Goal: Transaction & Acquisition: Book appointment/travel/reservation

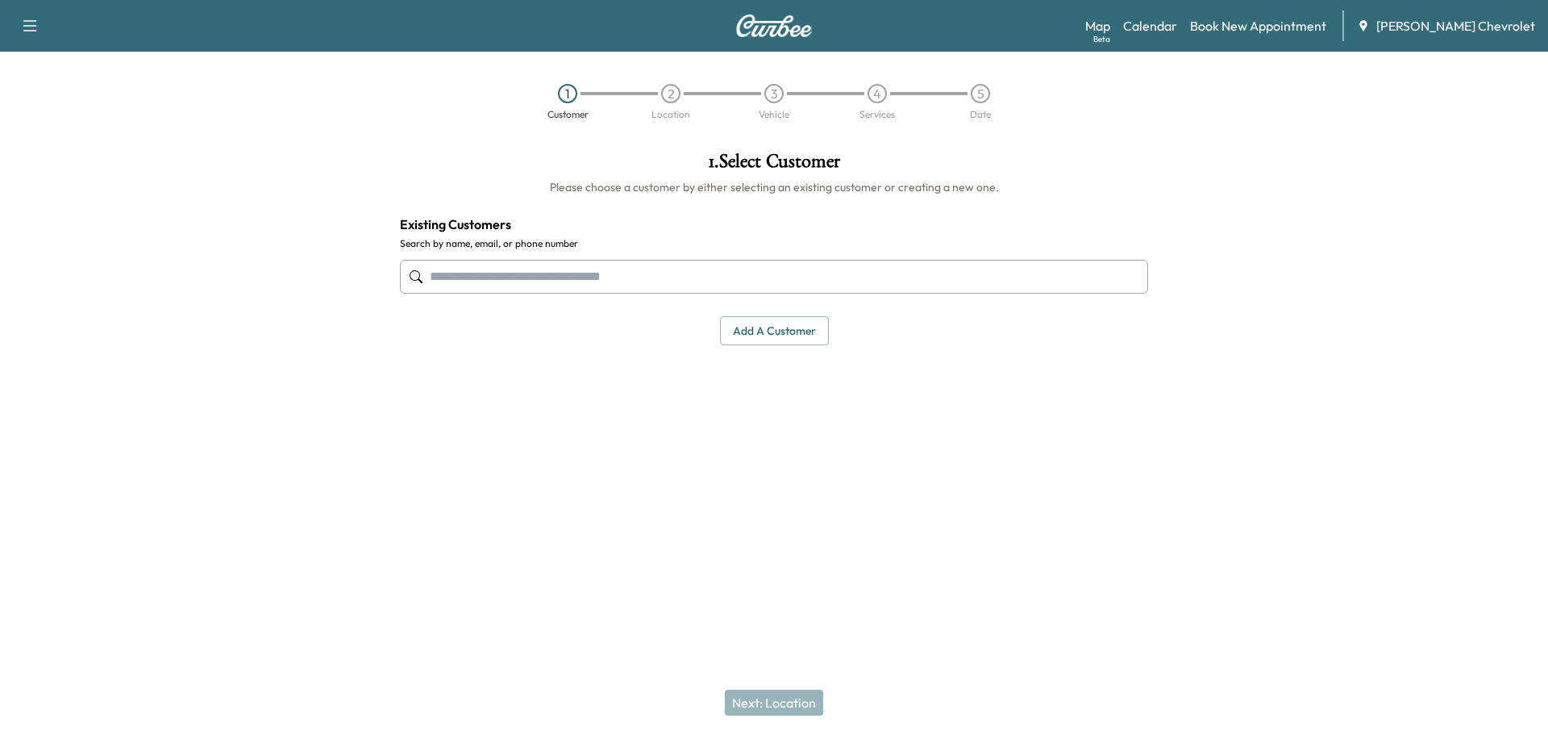
click at [644, 325] on div "Add a customer" at bounding box center [774, 331] width 748 height 30
click at [669, 287] on input "text" at bounding box center [774, 277] width 748 height 34
drag, startPoint x: 494, startPoint y: 269, endPoint x: 480, endPoint y: 280, distance: 17.3
click at [488, 275] on input "text" at bounding box center [774, 277] width 748 height 34
click at [479, 280] on input "text" at bounding box center [774, 277] width 748 height 34
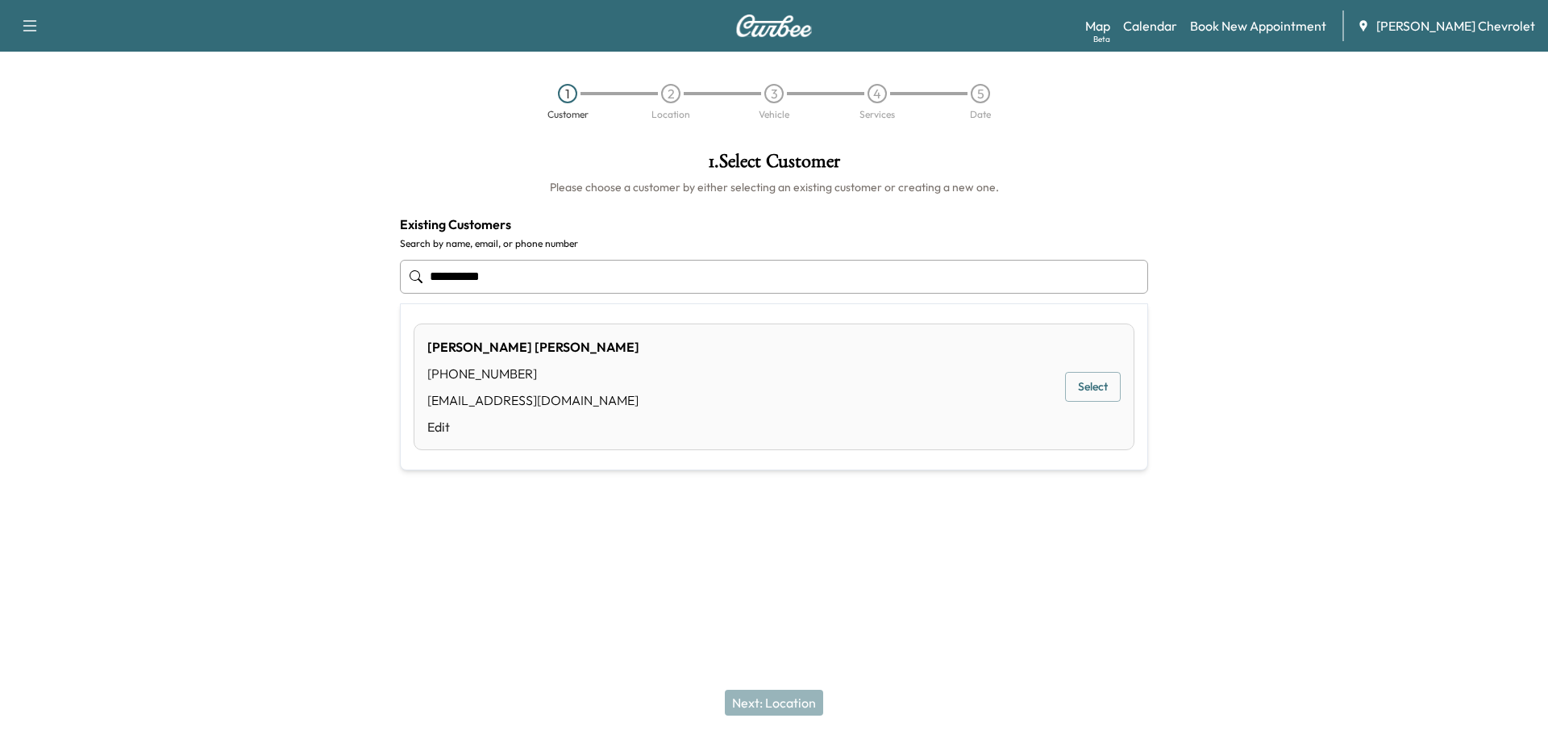
click at [580, 365] on div "[PHONE_NUMBER]" at bounding box center [533, 373] width 212 height 19
type input "**********"
drag, startPoint x: 615, startPoint y: 274, endPoint x: 153, endPoint y: 297, distance: 462.7
click at [154, 298] on div "**********" at bounding box center [774, 338] width 1548 height 398
type input "**********"
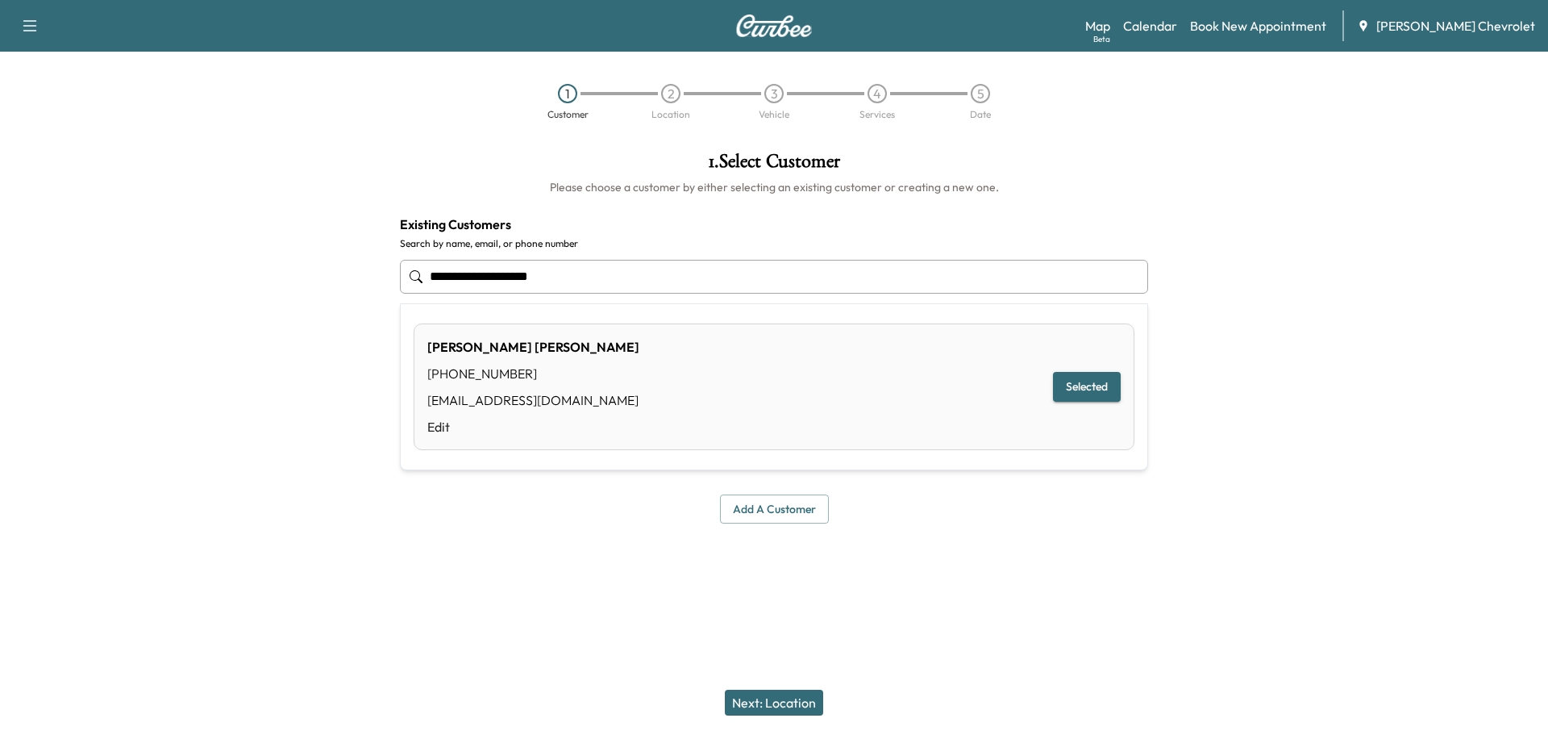
click at [993, 577] on div at bounding box center [774, 562] width 1548 height 52
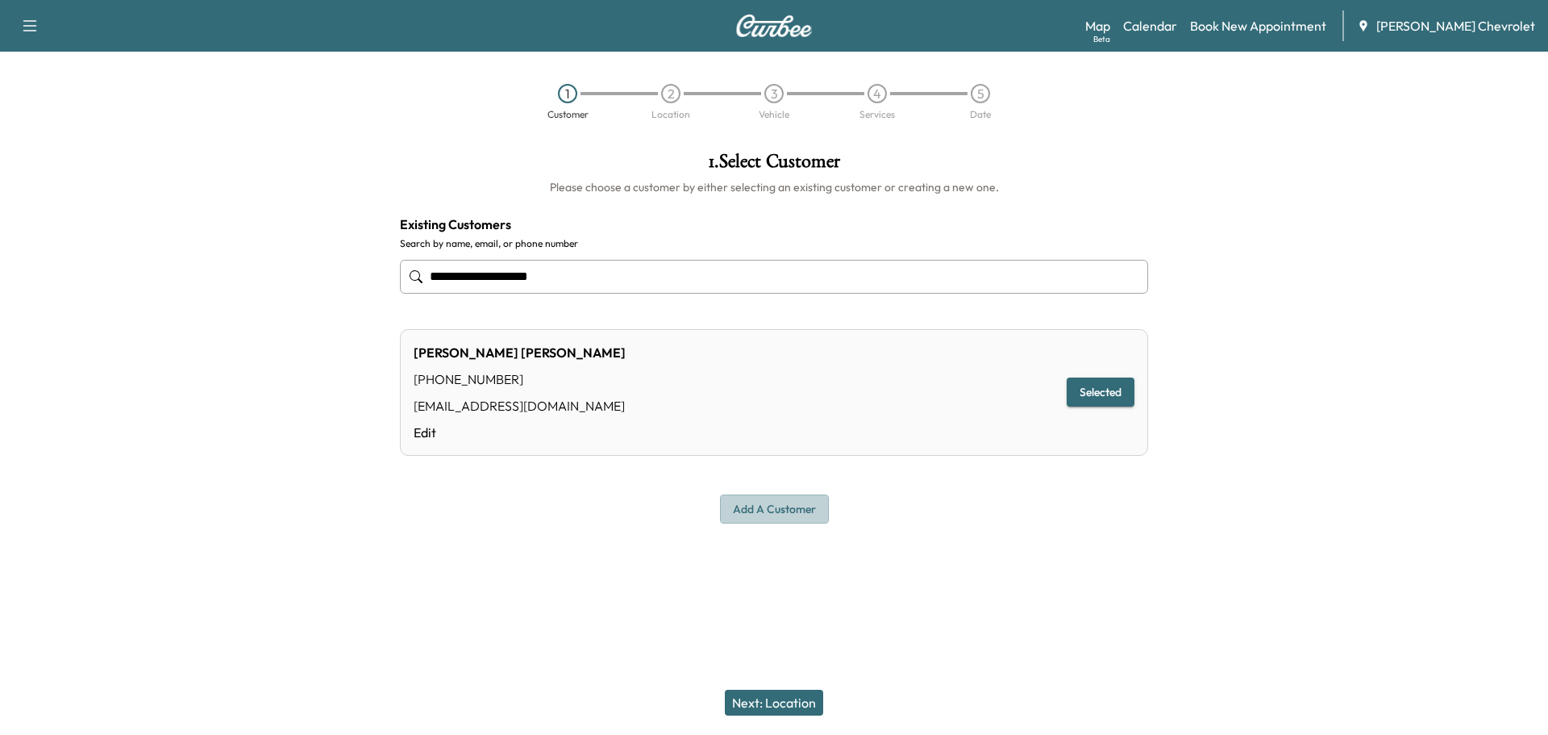
click at [773, 510] on button "Add a customer" at bounding box center [774, 509] width 109 height 30
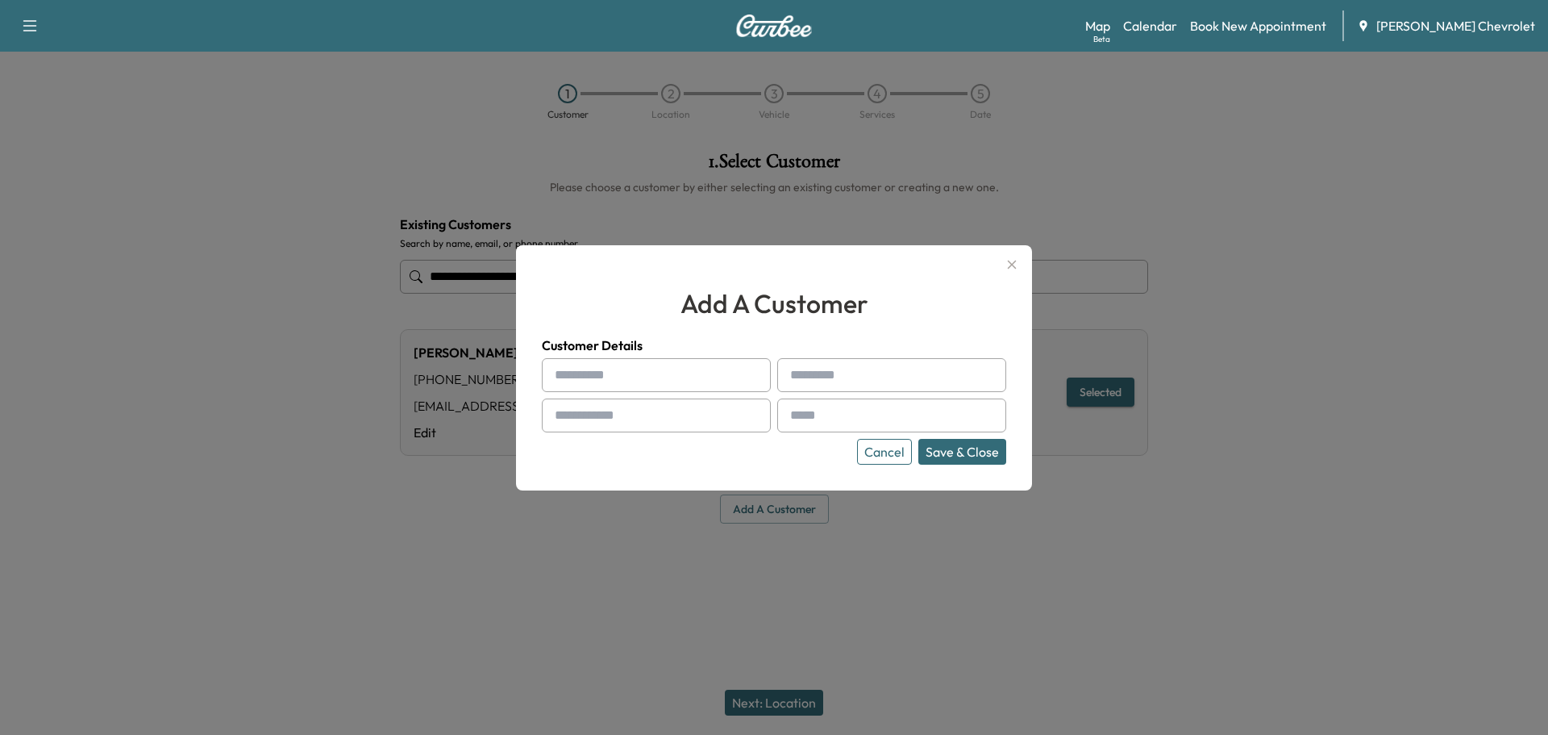
click at [594, 367] on input "text" at bounding box center [656, 375] width 229 height 34
click at [593, 370] on input "text" at bounding box center [656, 375] width 229 height 34
drag, startPoint x: 638, startPoint y: 373, endPoint x: 276, endPoint y: 370, distance: 362.1
click at [276, 370] on div "add a customer Customer Details ******** Cancel Save & Close" at bounding box center [774, 367] width 1548 height 735
type input "*"
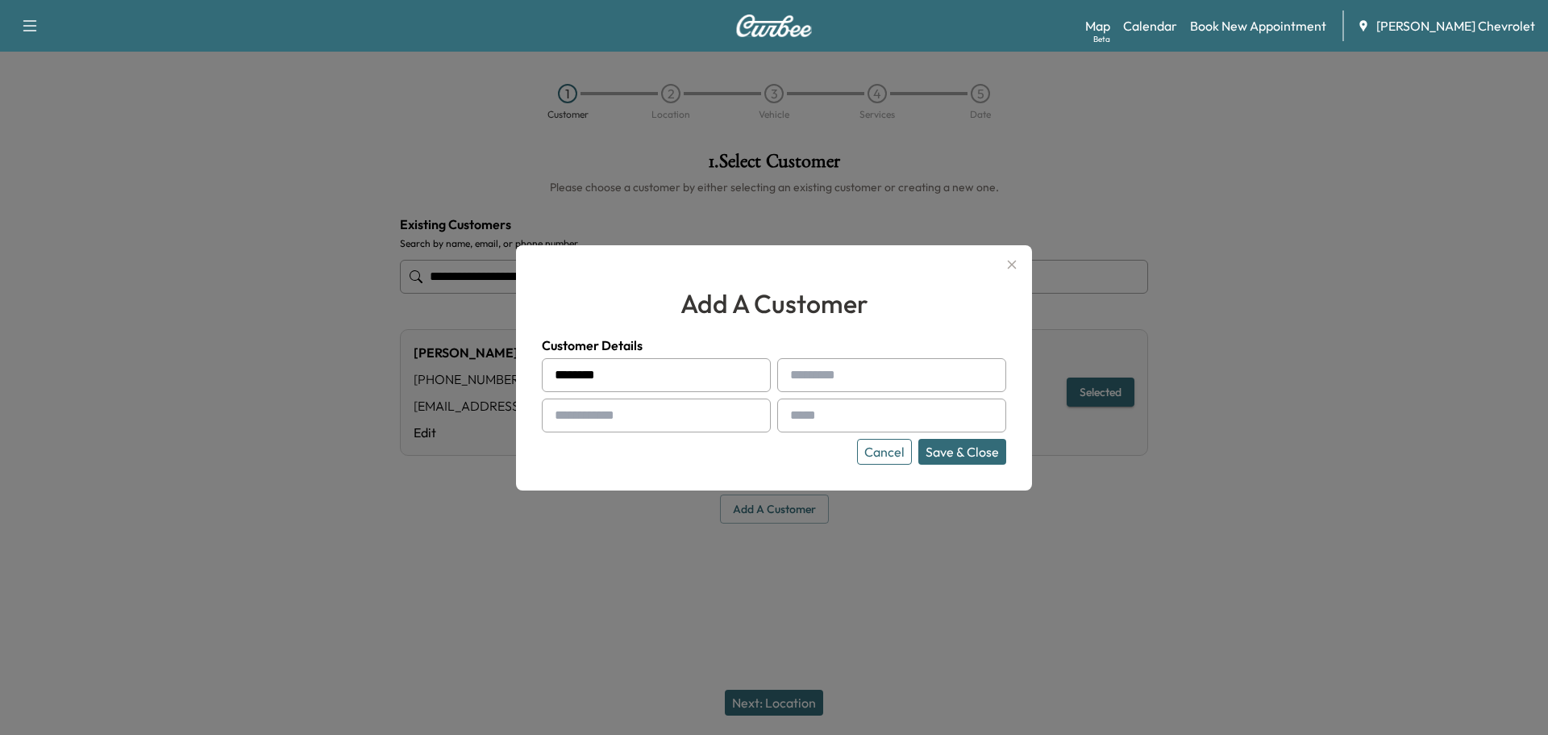
type input "********"
drag, startPoint x: 882, startPoint y: 356, endPoint x: 870, endPoint y: 363, distance: 14.1
click at [873, 364] on div "Customer Details ******** Cancel Save & Close" at bounding box center [774, 400] width 465 height 129
click at [864, 377] on input "text" at bounding box center [891, 375] width 229 height 34
type input "*******"
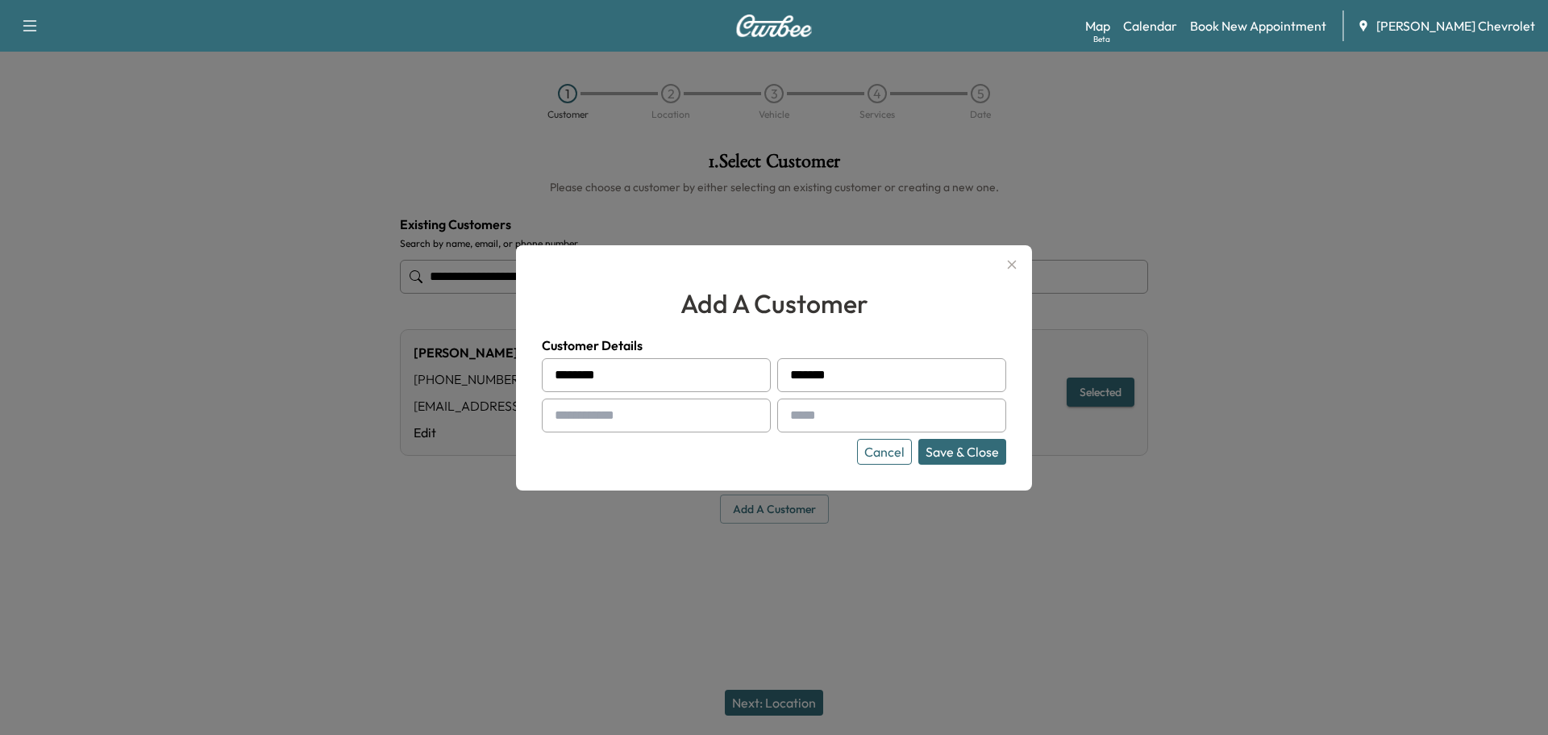
click at [725, 423] on input "text" at bounding box center [656, 415] width 229 height 34
type input "**********"
click at [846, 433] on div "**********" at bounding box center [774, 411] width 465 height 106
click at [840, 419] on input "text" at bounding box center [891, 415] width 229 height 34
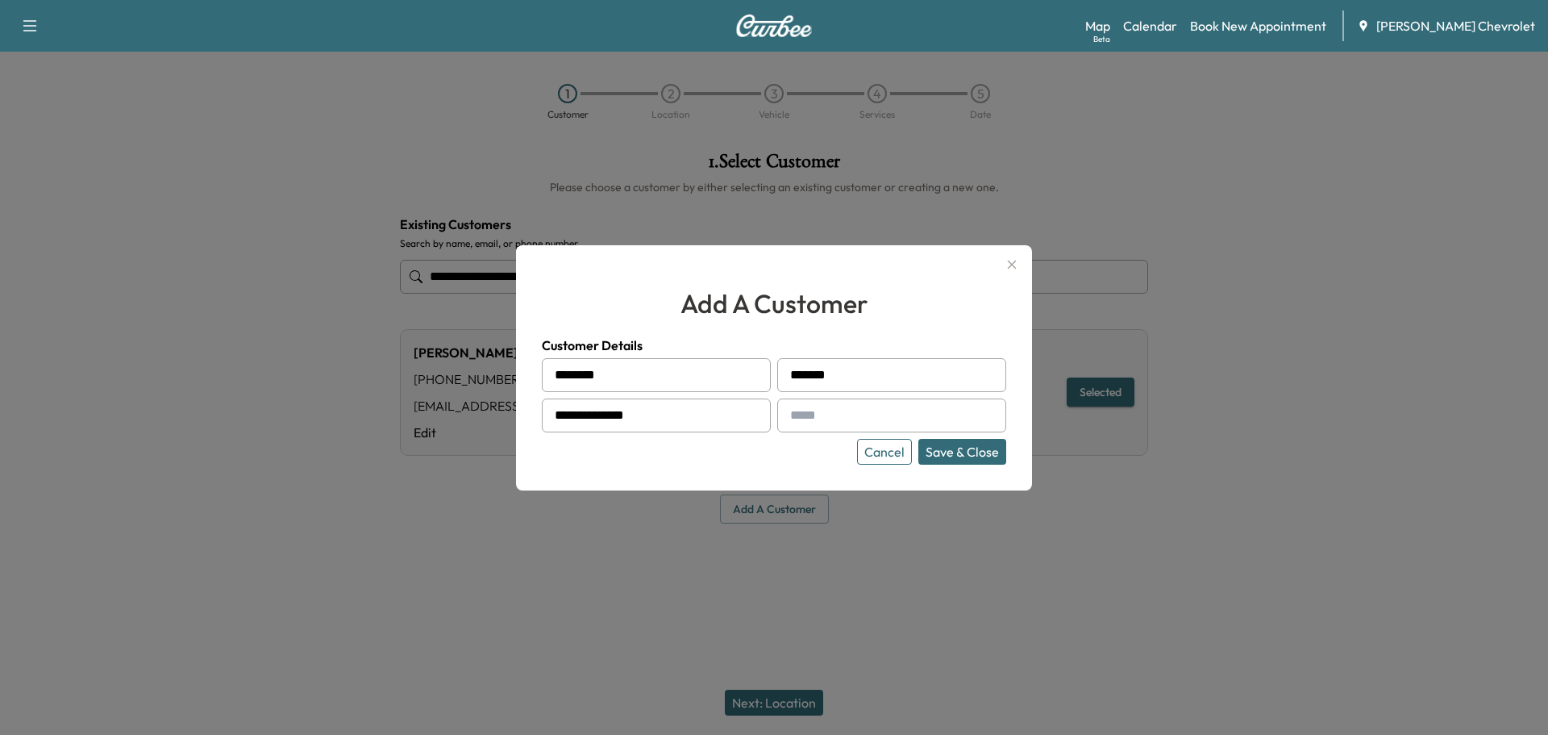
click at [815, 405] on input "text" at bounding box center [891, 415] width 229 height 34
paste input "**********"
type input "**********"
click at [960, 455] on button "Save & Close" at bounding box center [963, 452] width 88 height 26
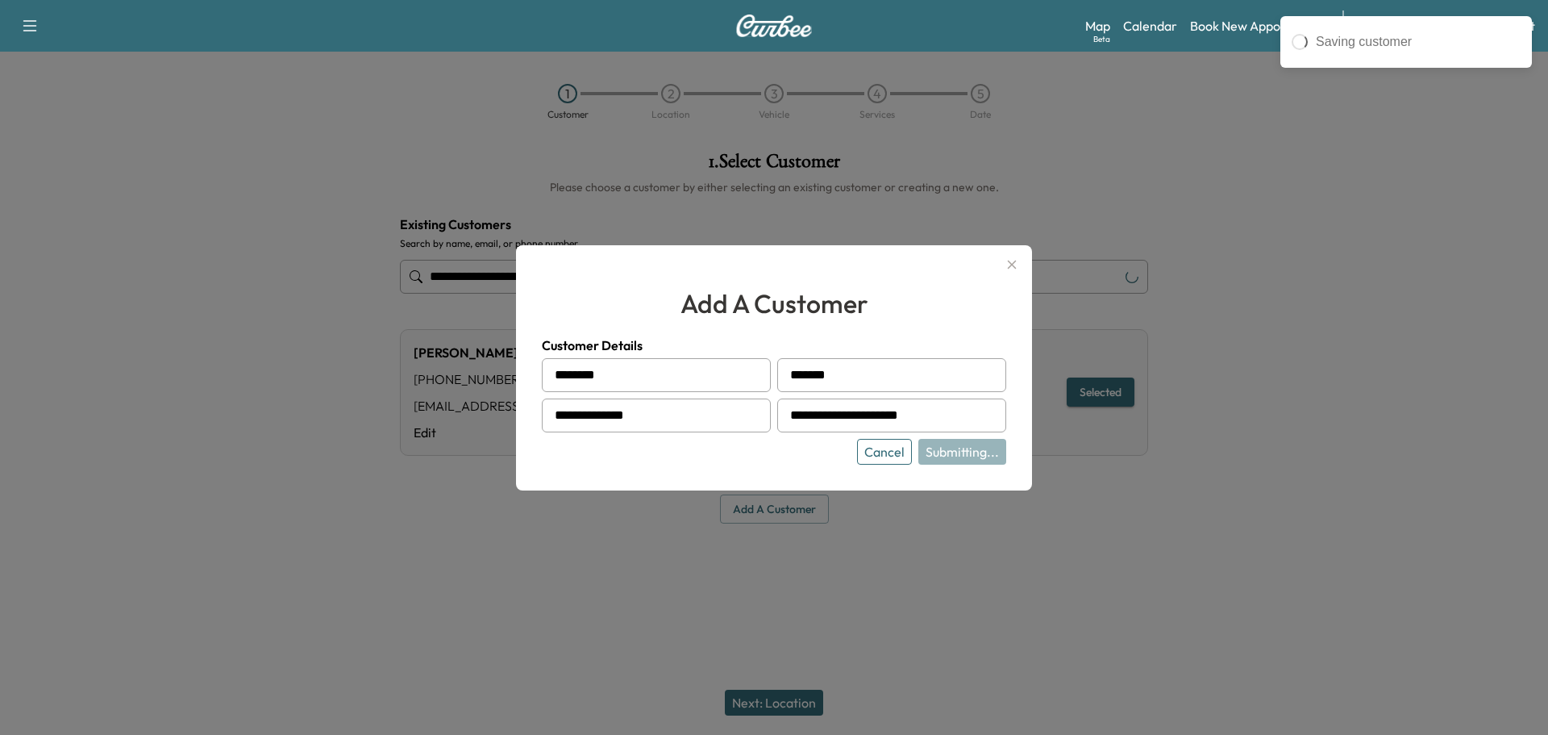
type input "**********"
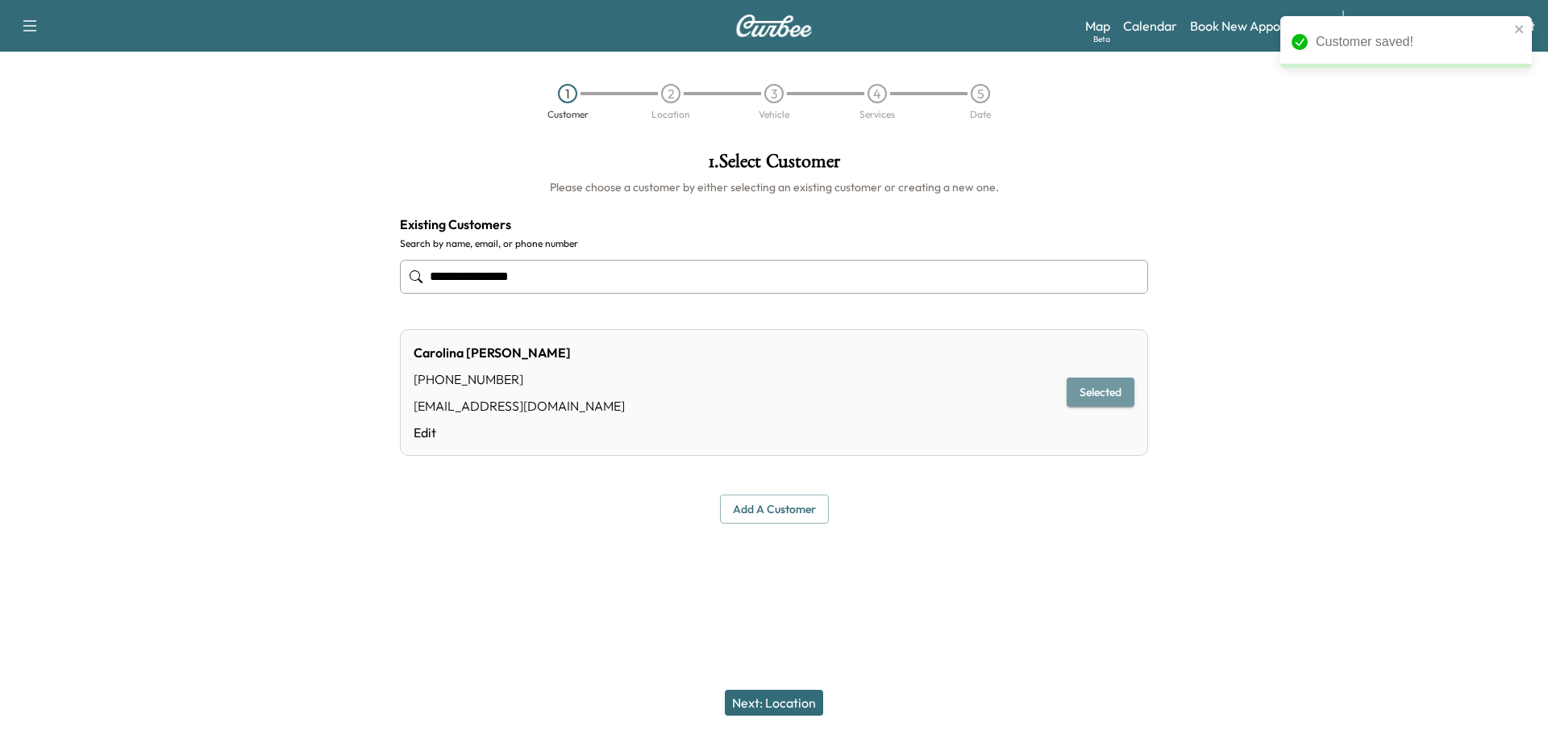
click at [1119, 386] on button "Selected" at bounding box center [1101, 392] width 68 height 30
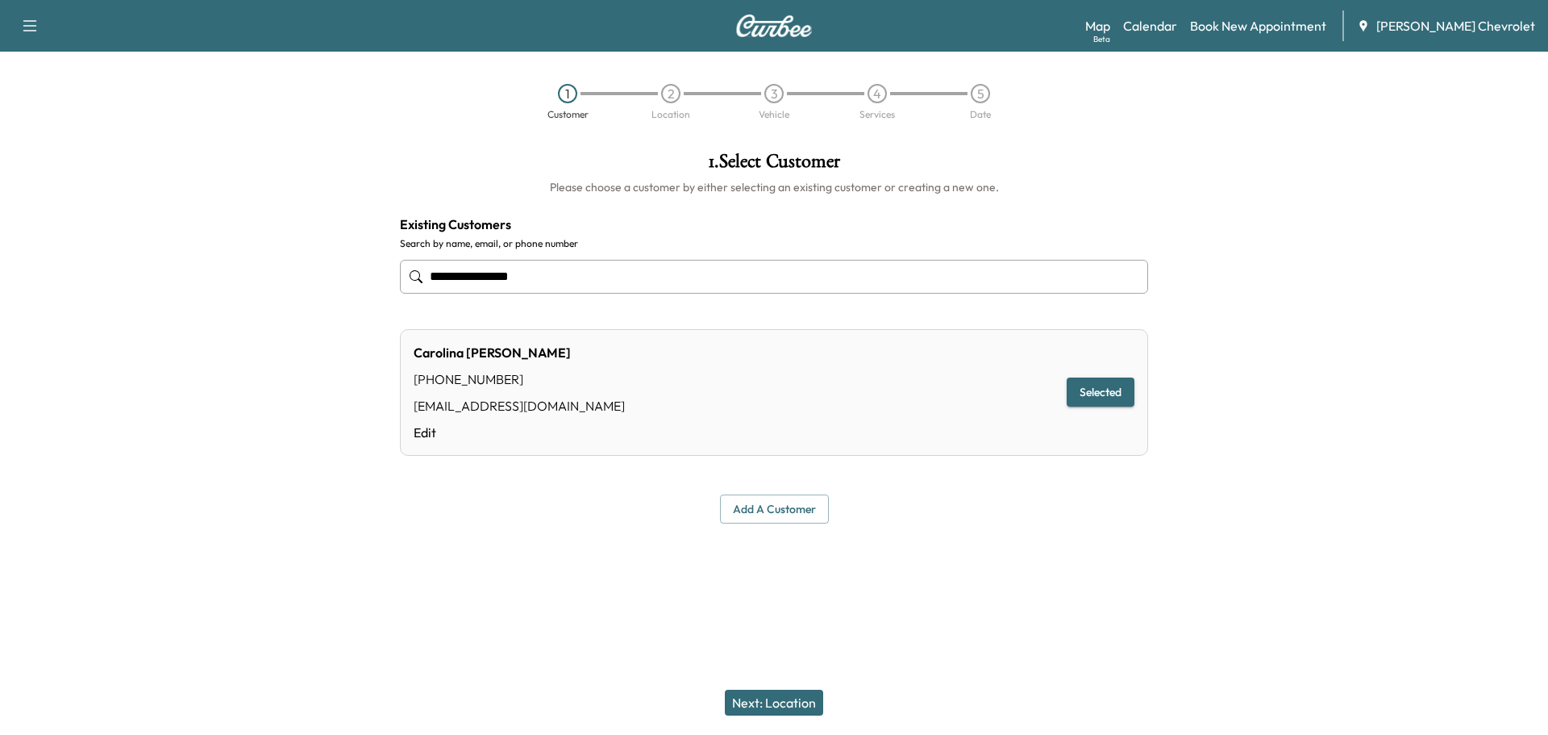
click at [793, 702] on button "Next: Location" at bounding box center [774, 703] width 98 height 26
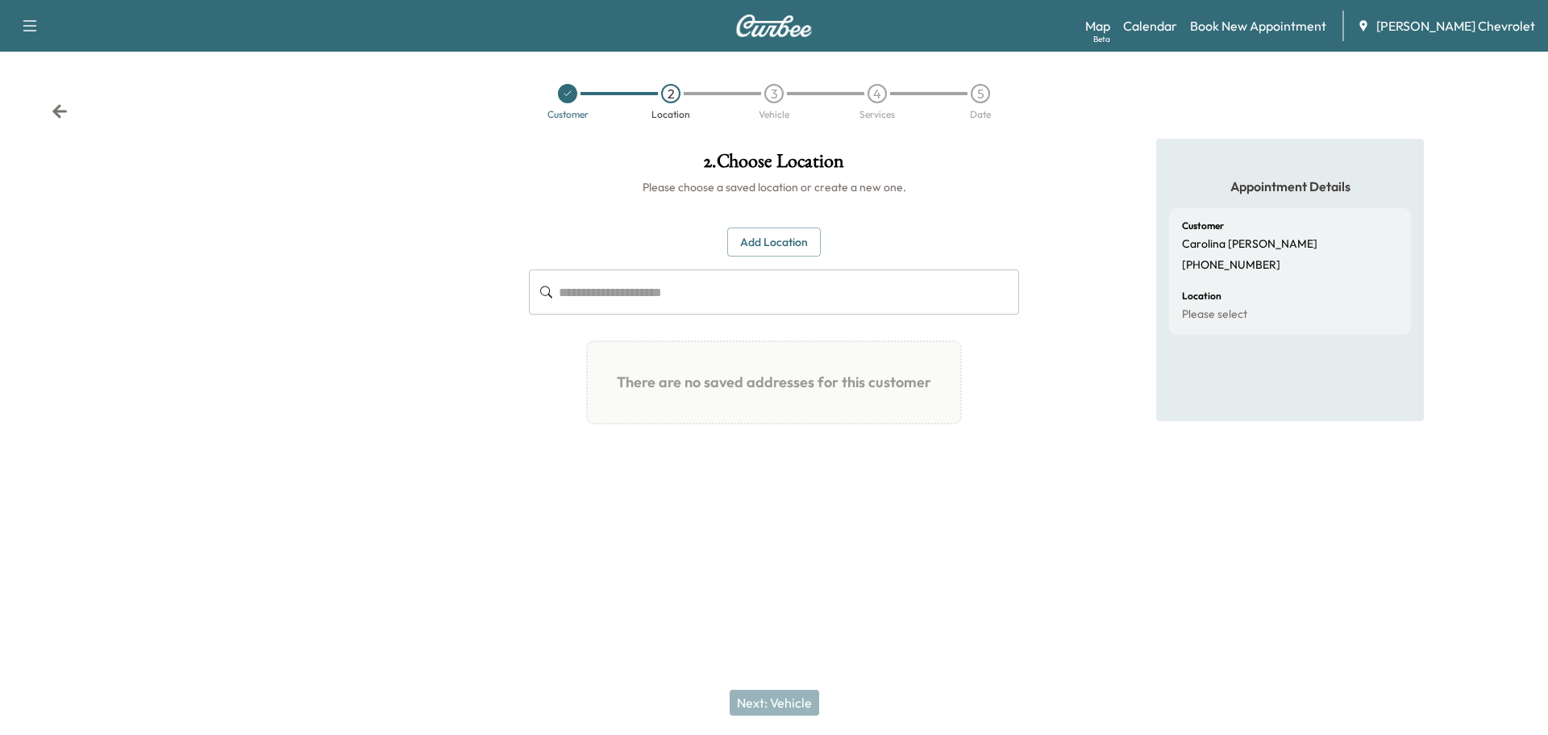
click at [581, 289] on input "text" at bounding box center [789, 291] width 461 height 45
click at [603, 290] on input "text" at bounding box center [789, 291] width 461 height 45
click at [799, 241] on button "Add Location" at bounding box center [774, 242] width 94 height 30
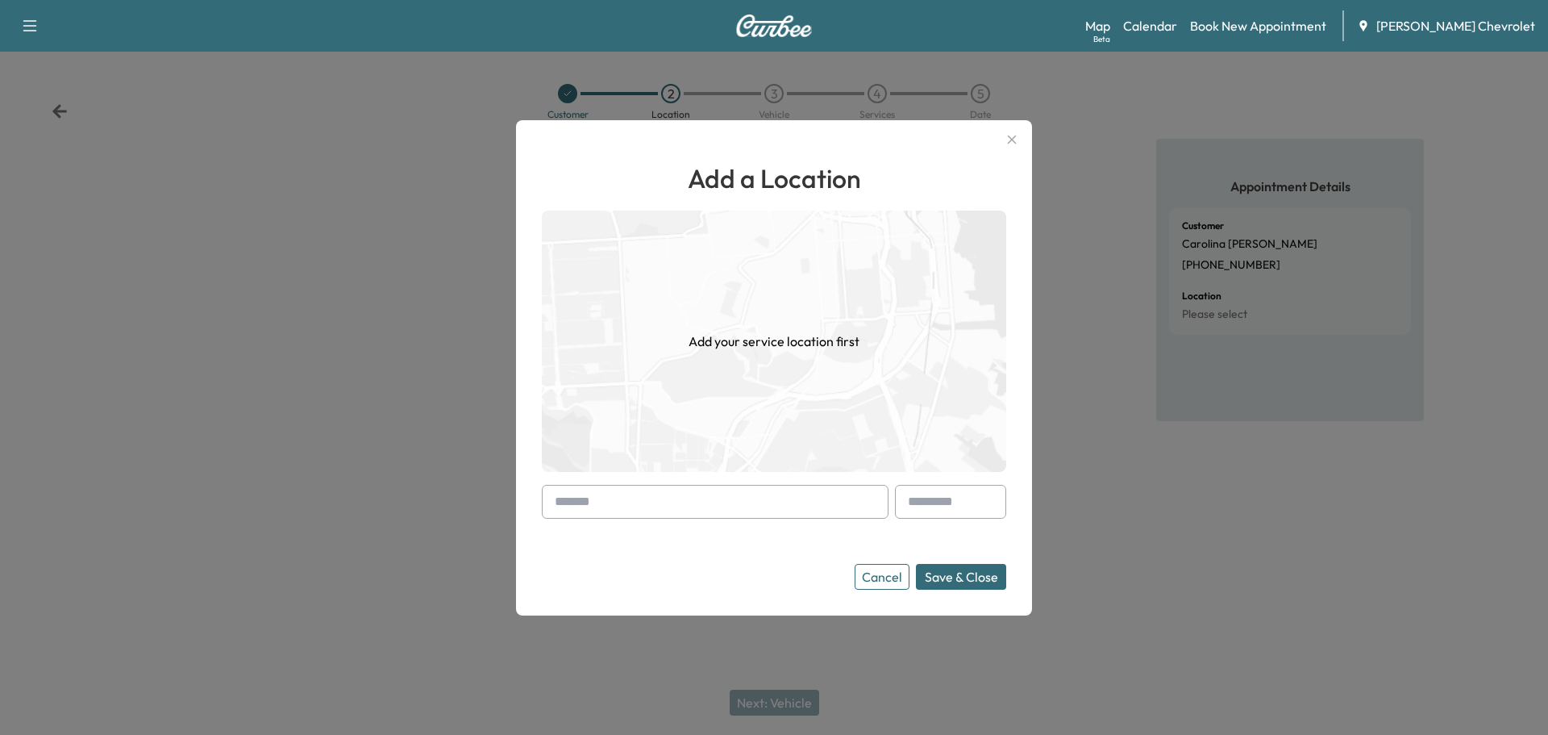
click at [644, 511] on input "text" at bounding box center [715, 502] width 347 height 34
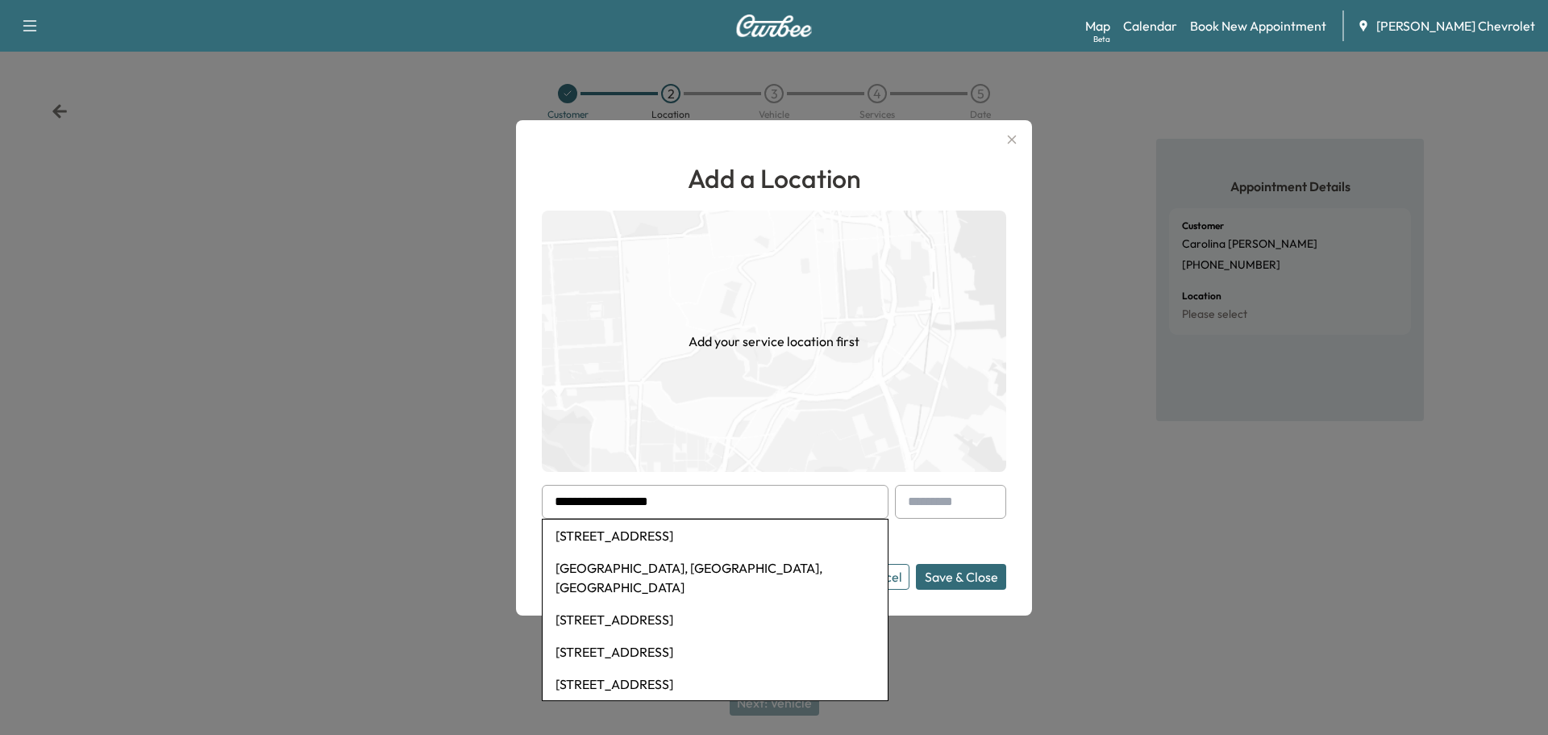
click at [664, 531] on li "[STREET_ADDRESS]" at bounding box center [715, 535] width 345 height 32
type input "**********"
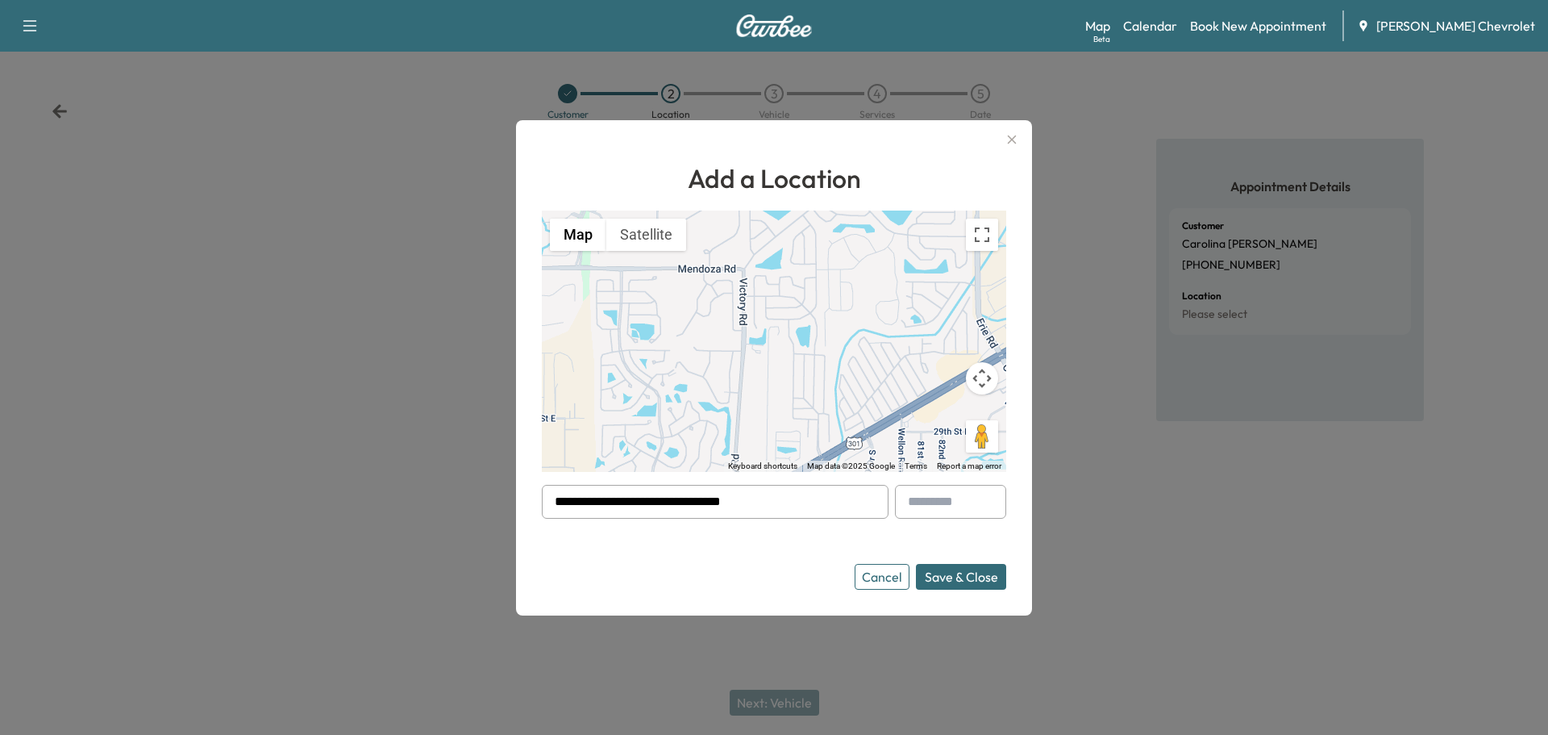
click at [965, 576] on button "Save & Close" at bounding box center [961, 577] width 90 height 26
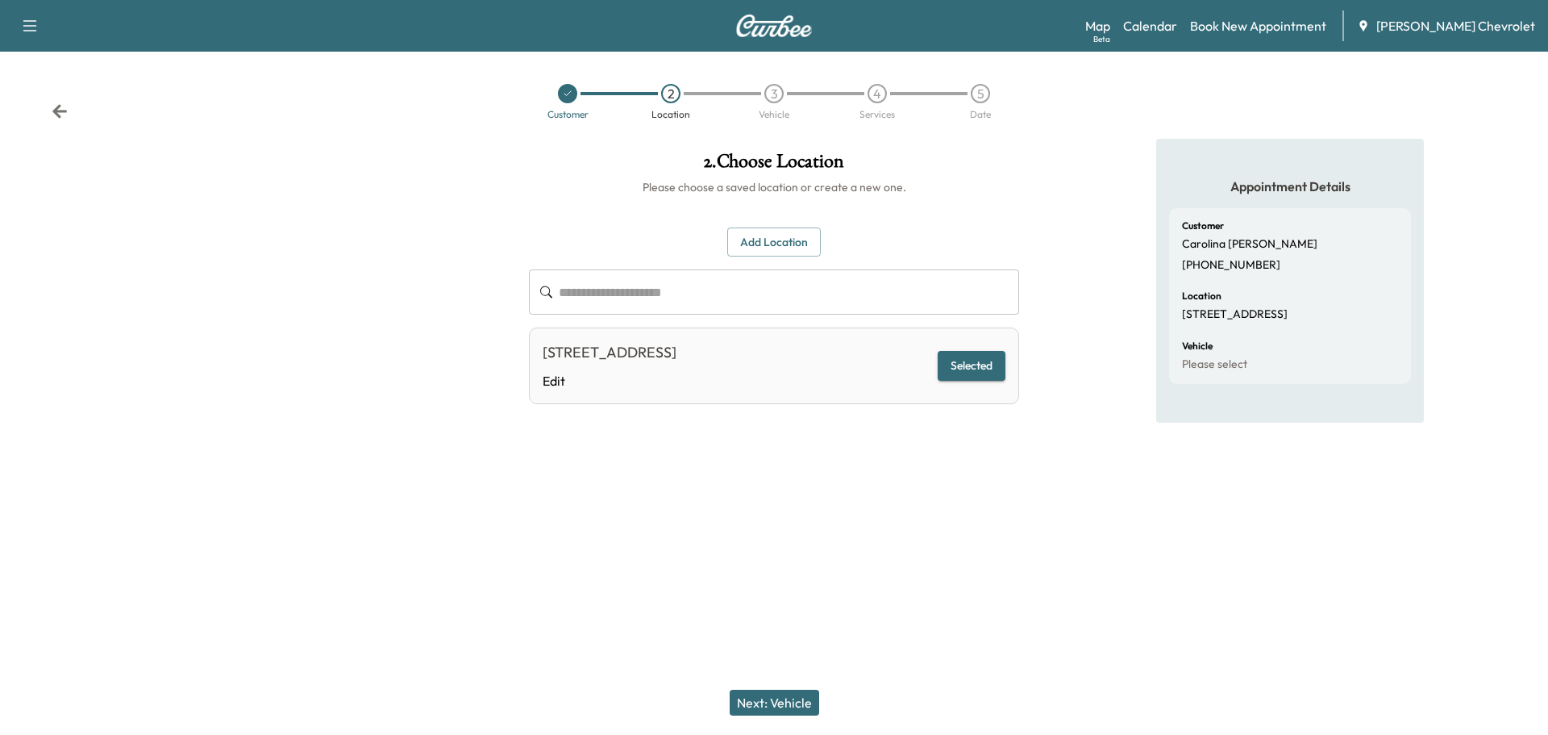
click at [984, 365] on button "Selected" at bounding box center [972, 366] width 68 height 30
click at [789, 705] on button "Next: Vehicle" at bounding box center [775, 703] width 90 height 26
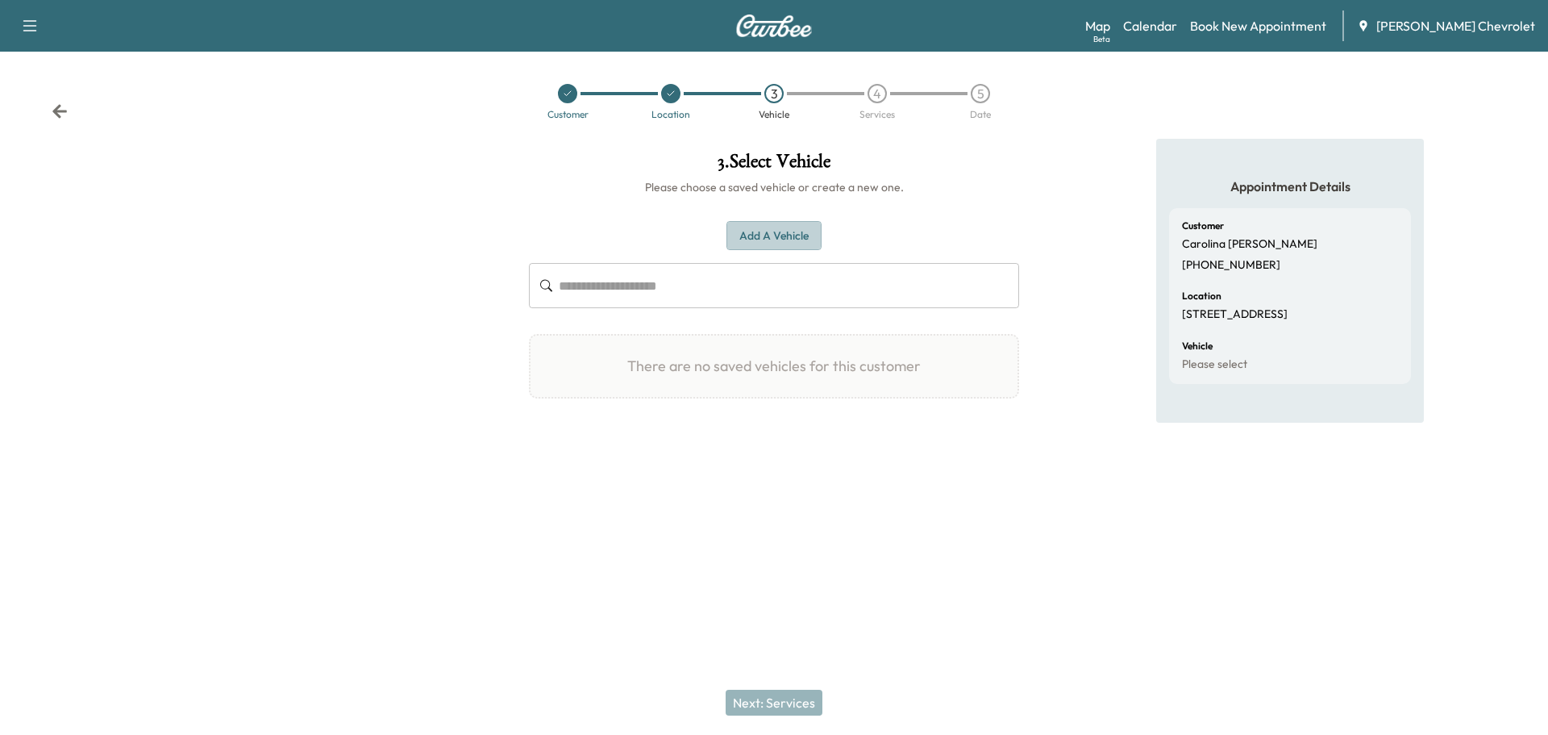
click at [770, 238] on button "Add a Vehicle" at bounding box center [774, 236] width 95 height 30
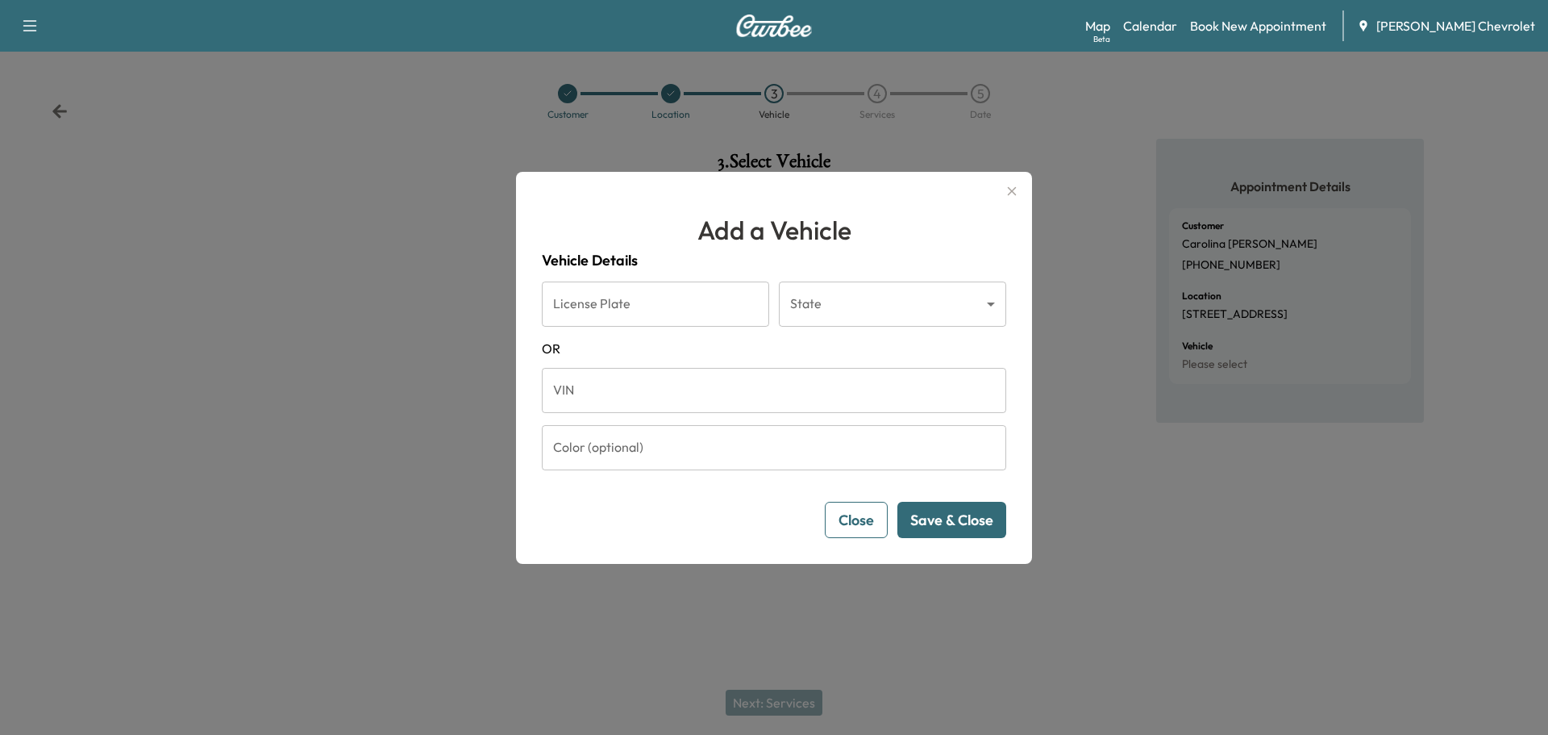
click at [659, 305] on input "License Plate" at bounding box center [655, 303] width 227 height 45
click at [641, 379] on input "VIN" at bounding box center [774, 390] width 465 height 45
paste input "**********"
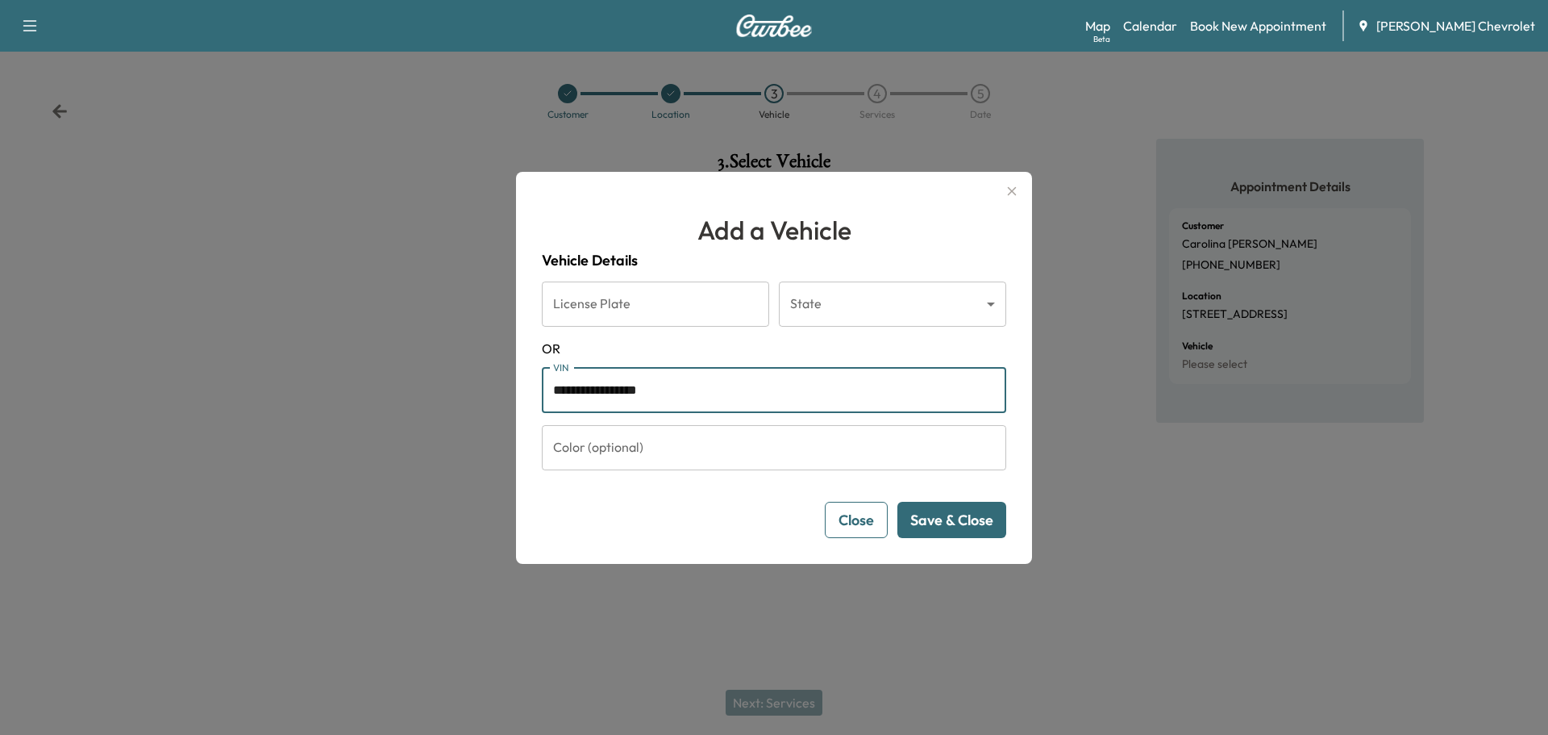
type input "**********"
click at [959, 521] on button "Save & Close" at bounding box center [952, 520] width 109 height 36
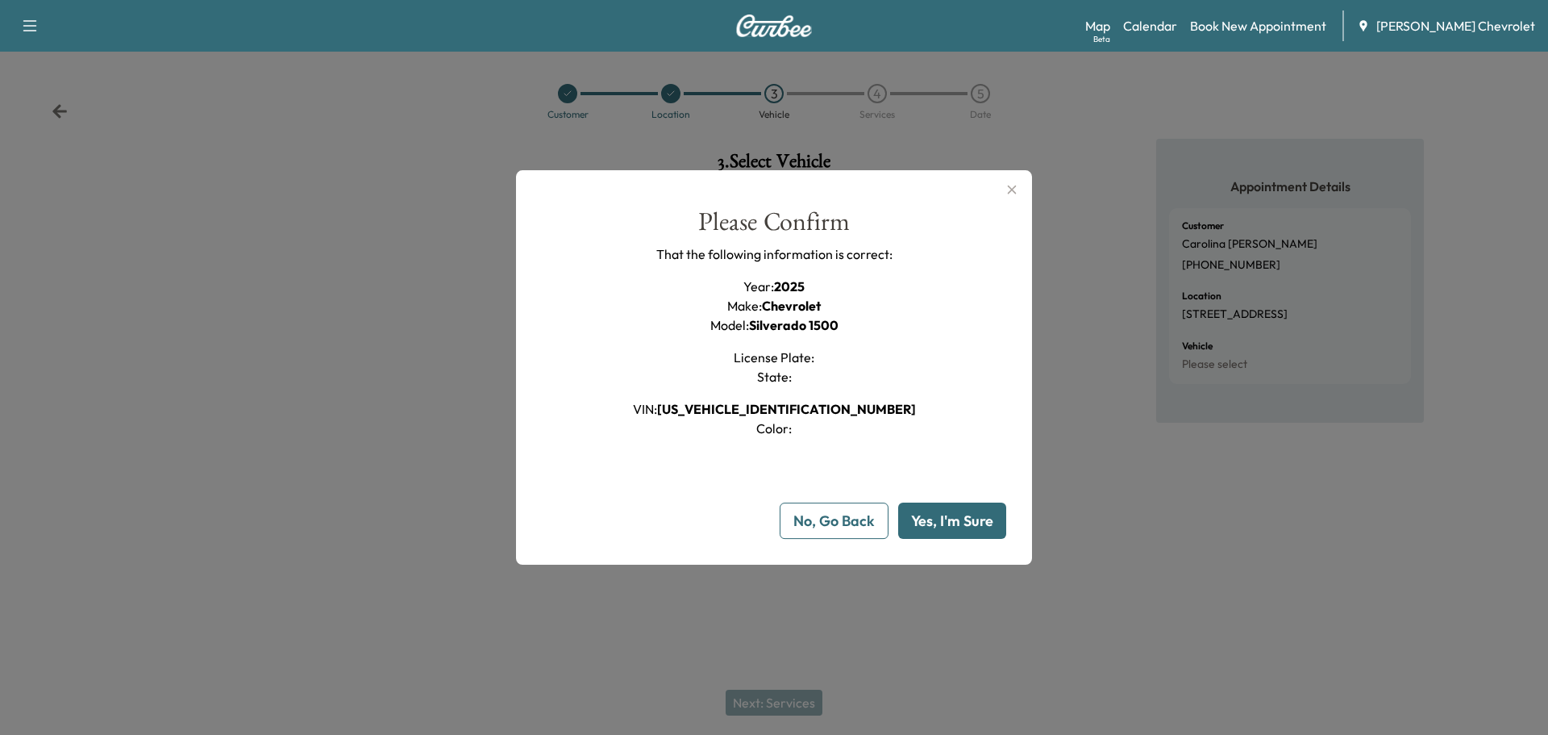
click at [975, 516] on button "Yes, I'm Sure" at bounding box center [952, 520] width 108 height 36
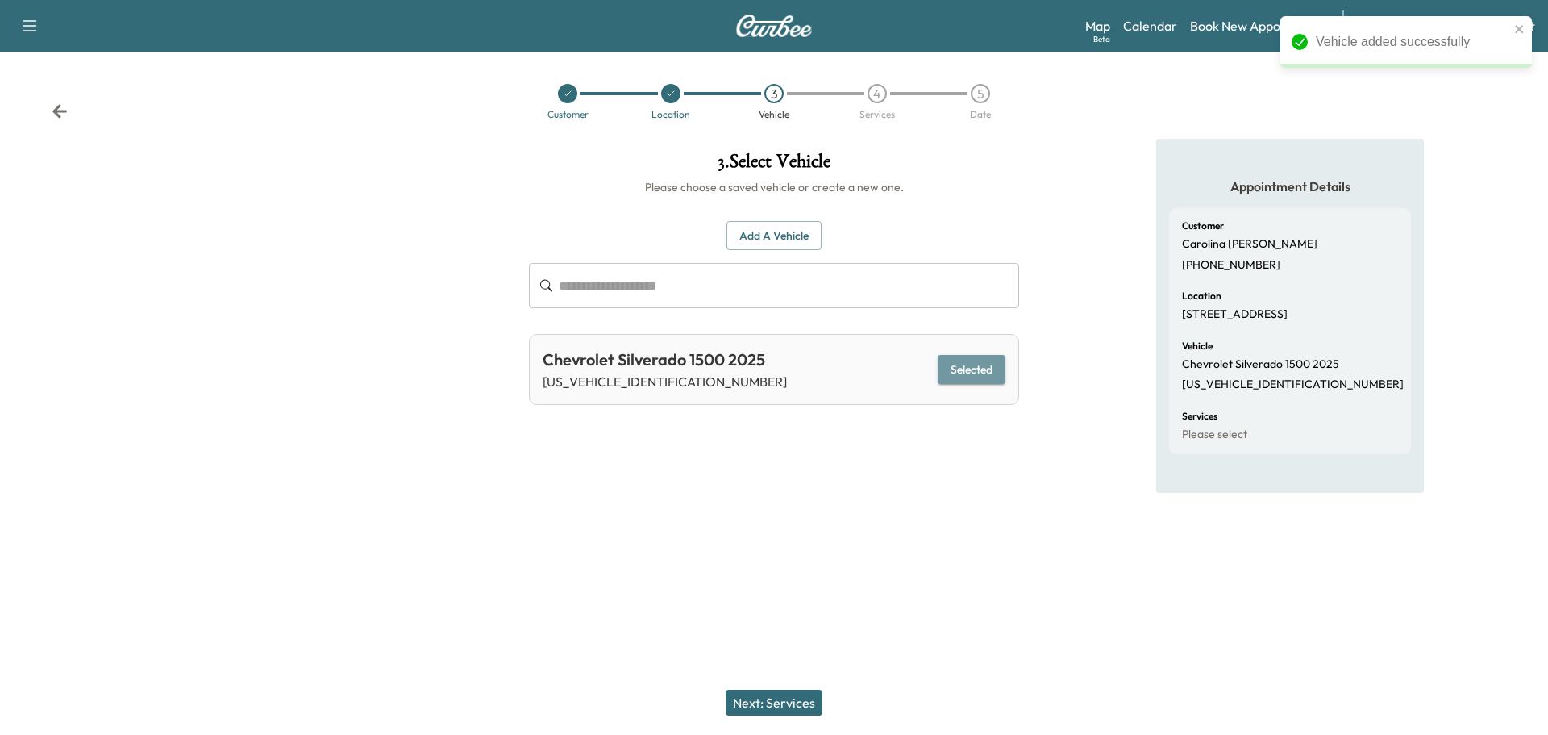
click at [942, 359] on button "Selected" at bounding box center [972, 370] width 68 height 30
click at [964, 371] on button "Selected" at bounding box center [972, 370] width 68 height 30
click at [777, 698] on button "Next: Services" at bounding box center [774, 703] width 97 height 26
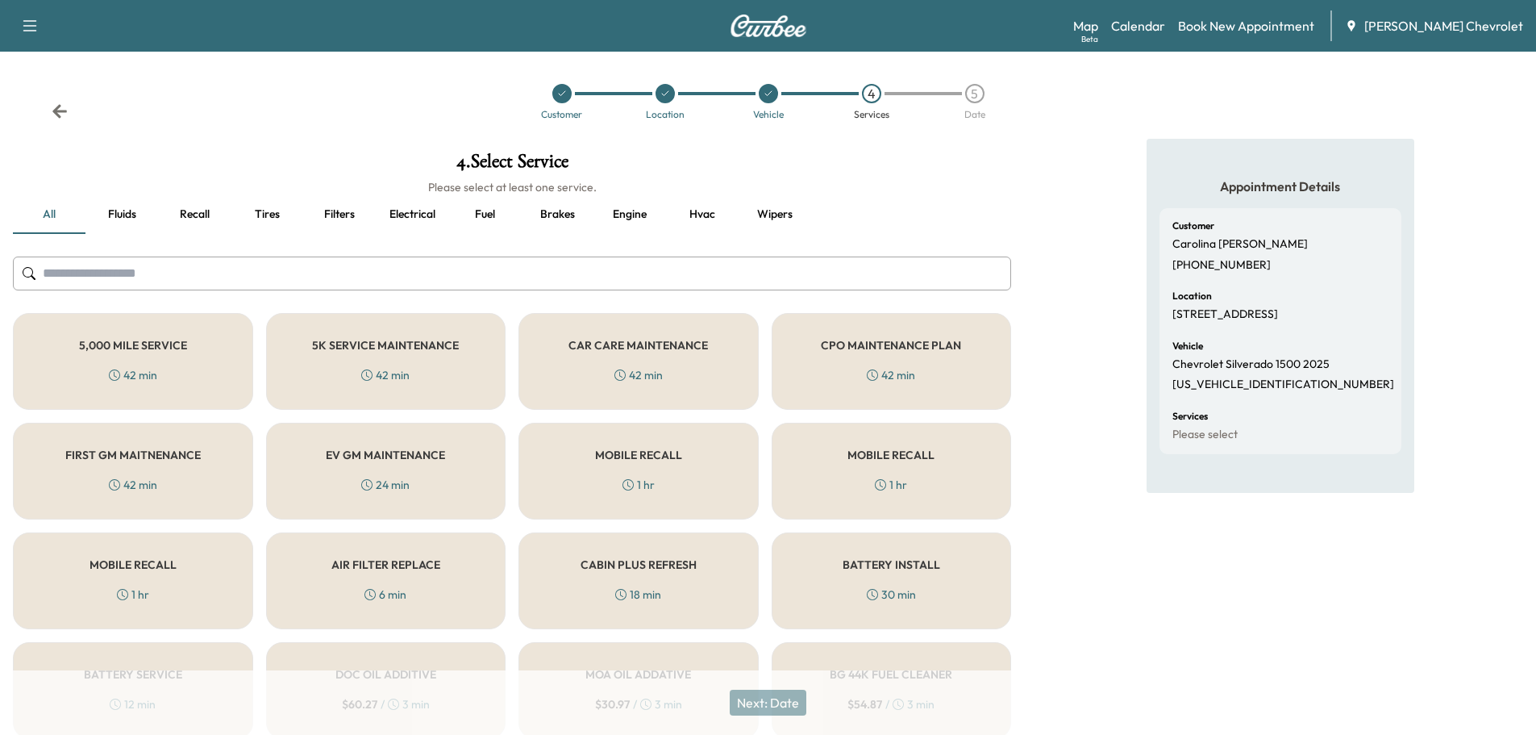
click at [227, 461] on div "FIRST GM MAITNENANCE 42 min" at bounding box center [133, 471] width 240 height 97
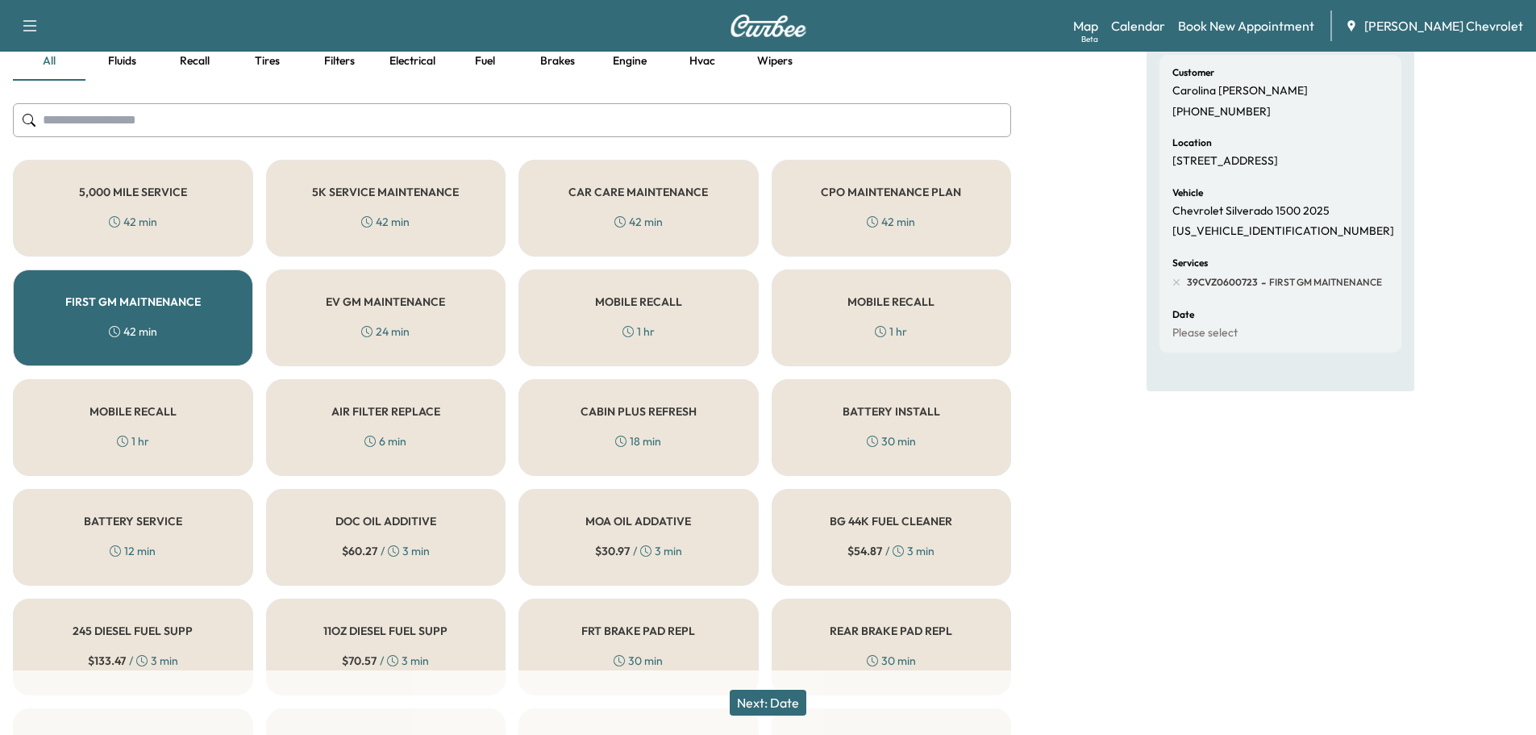
scroll to position [188, 0]
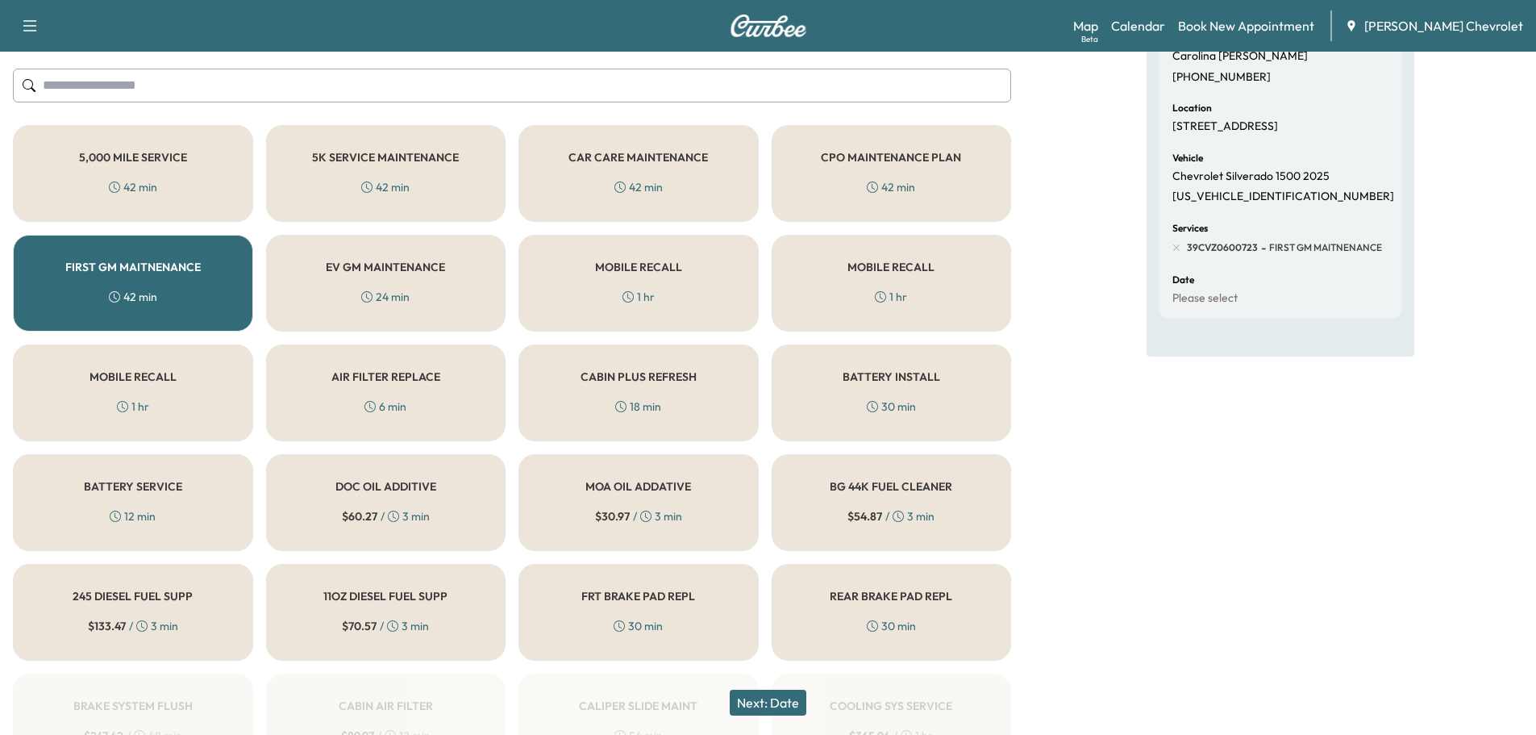
click at [761, 708] on button "Next: Date" at bounding box center [768, 703] width 77 height 26
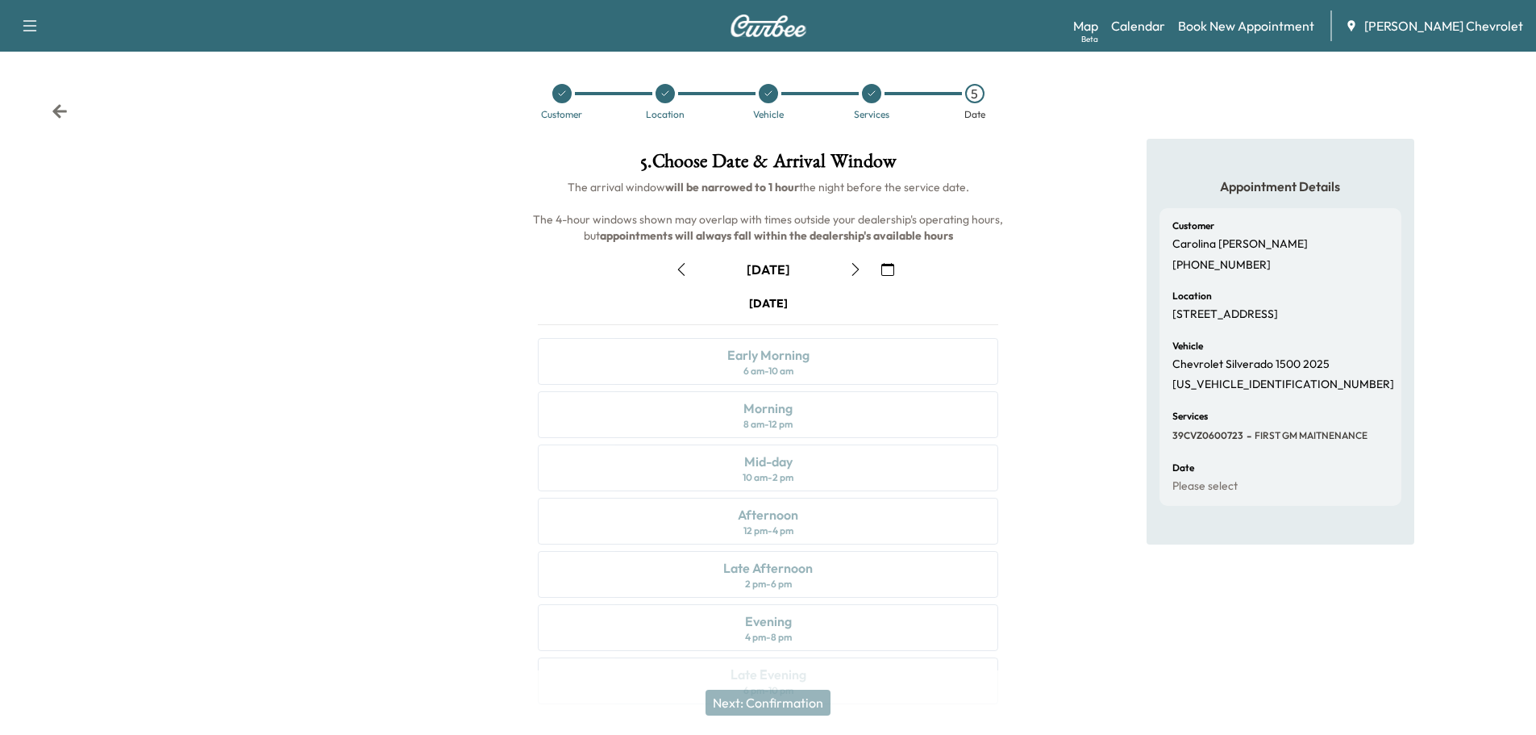
click at [861, 264] on icon "button" at bounding box center [855, 269] width 13 height 13
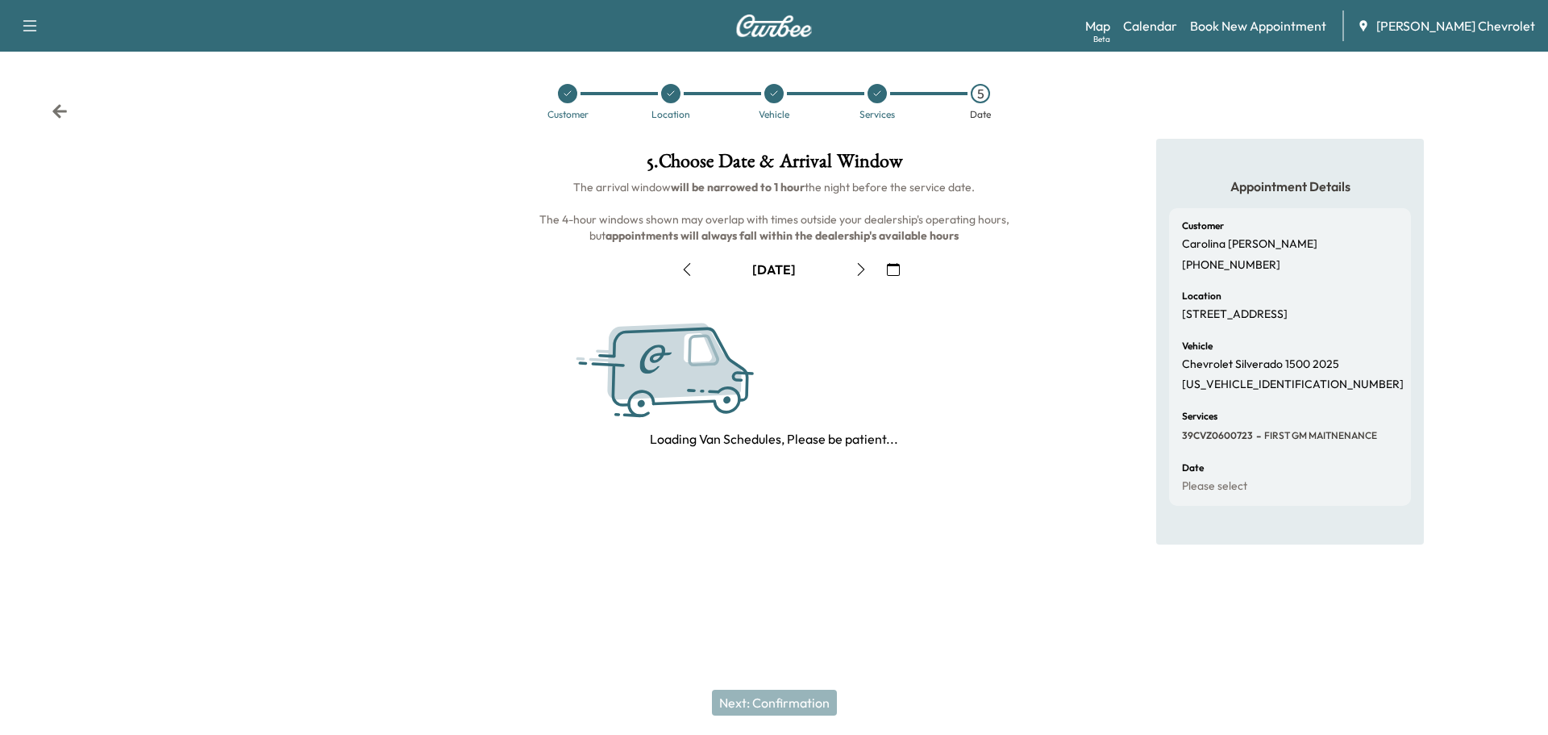
click at [860, 265] on icon "button" at bounding box center [861, 269] width 13 height 13
click at [860, 265] on icon "button" at bounding box center [861, 269] width 7 height 13
click at [860, 265] on icon "button" at bounding box center [861, 269] width 13 height 13
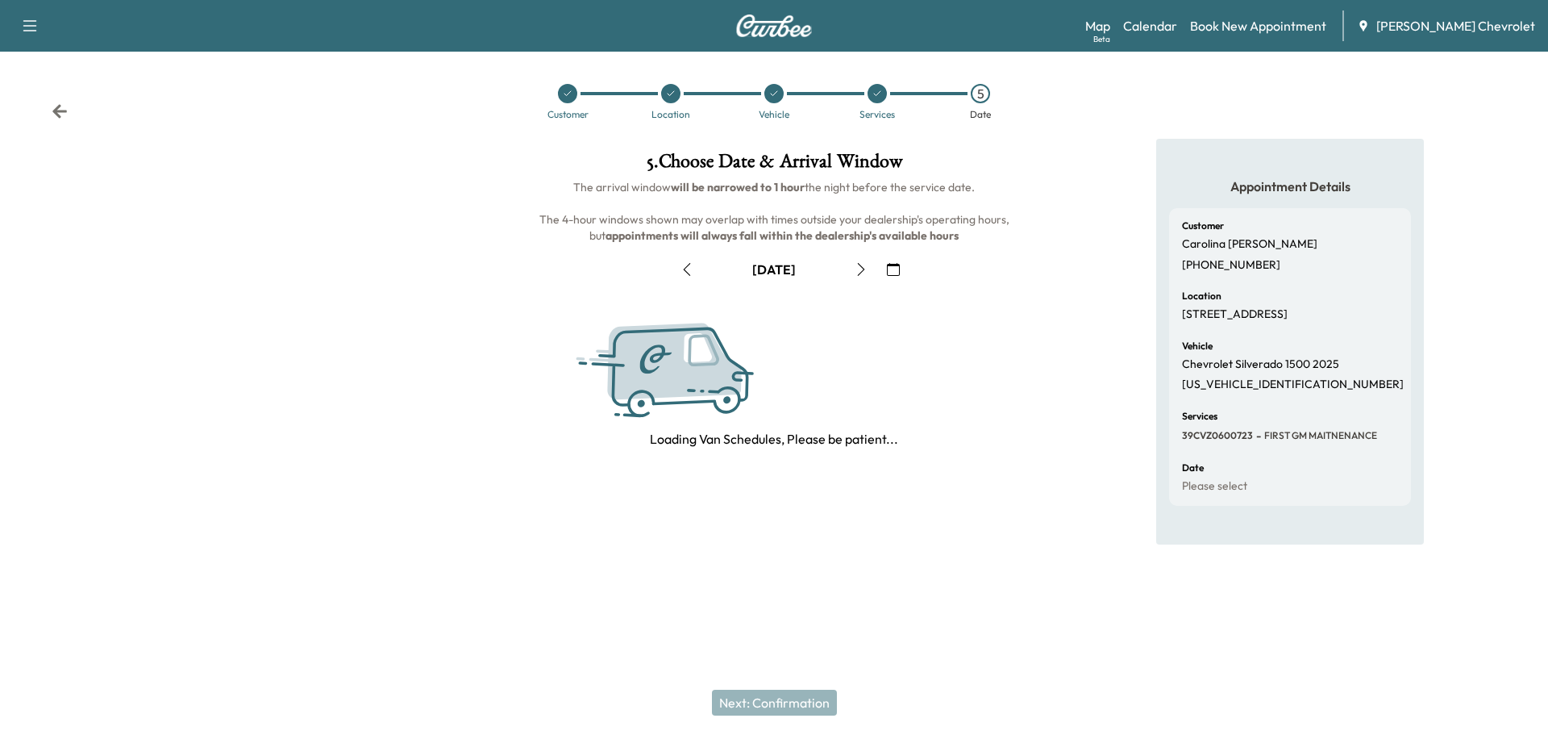
click at [860, 265] on icon "button" at bounding box center [861, 269] width 13 height 13
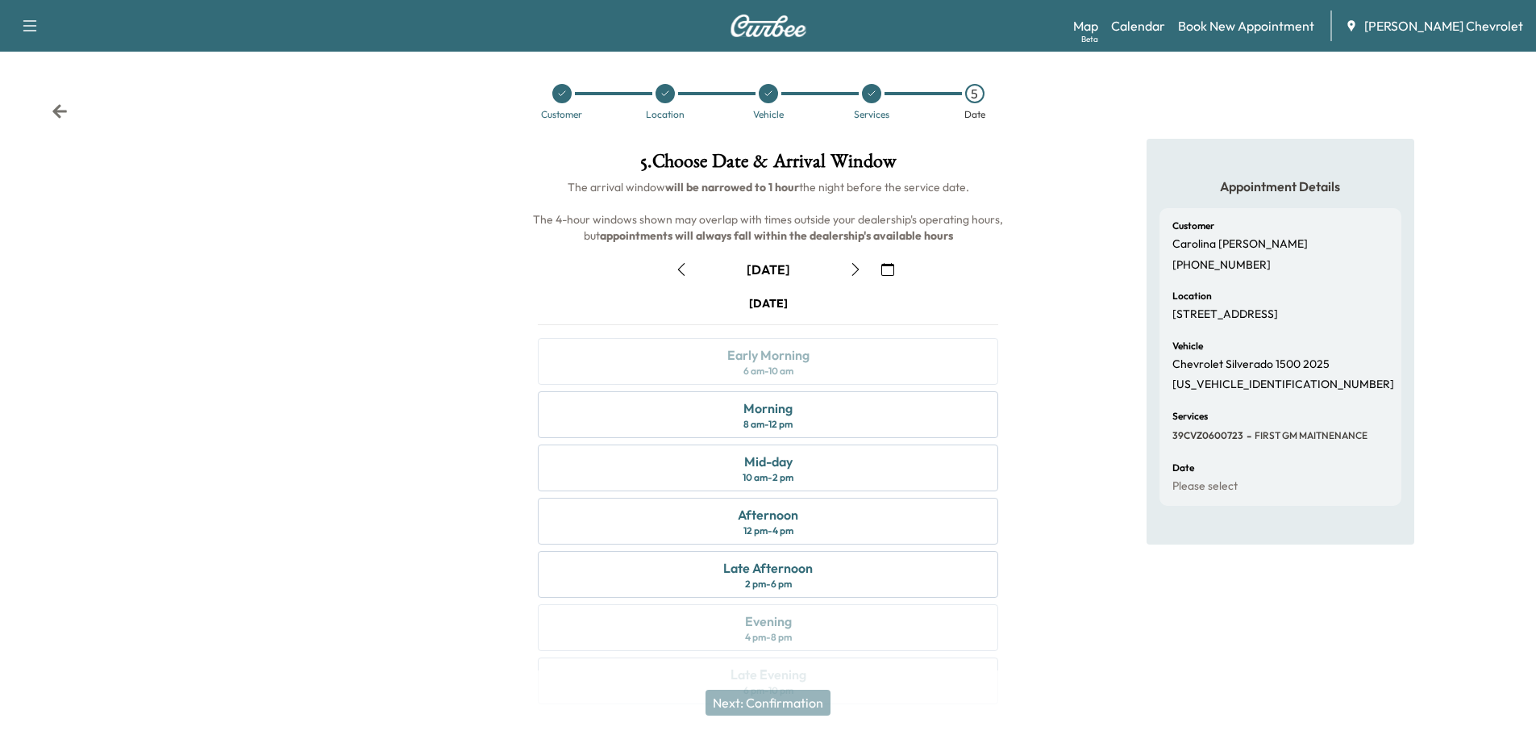
click at [886, 267] on icon "button" at bounding box center [888, 269] width 13 height 13
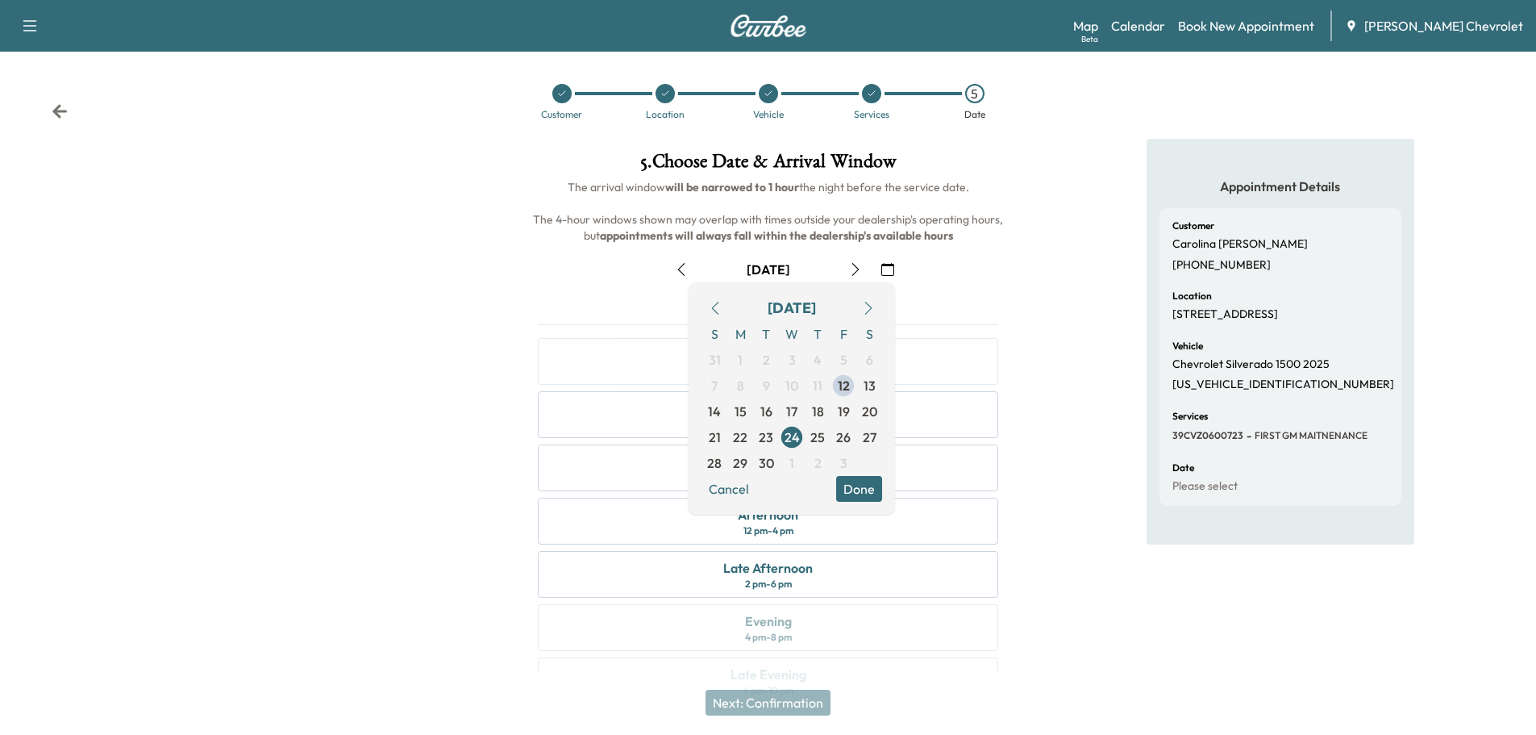
click at [867, 305] on icon "button" at bounding box center [868, 308] width 13 height 13
click at [819, 356] on span "2" at bounding box center [818, 359] width 7 height 19
click at [855, 487] on button "Done" at bounding box center [859, 489] width 46 height 26
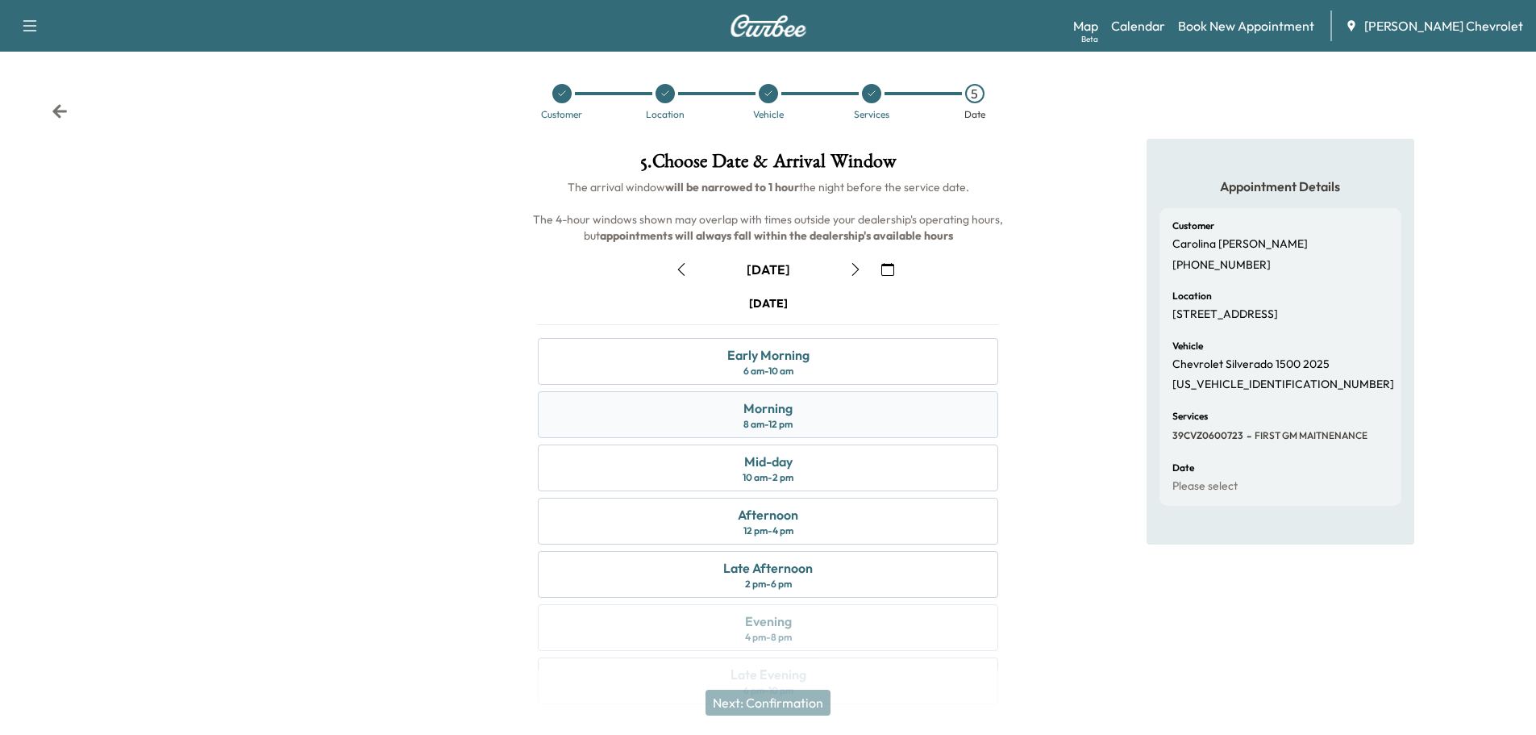
click at [797, 415] on div "Morning 8 am - 12 pm" at bounding box center [768, 414] width 461 height 47
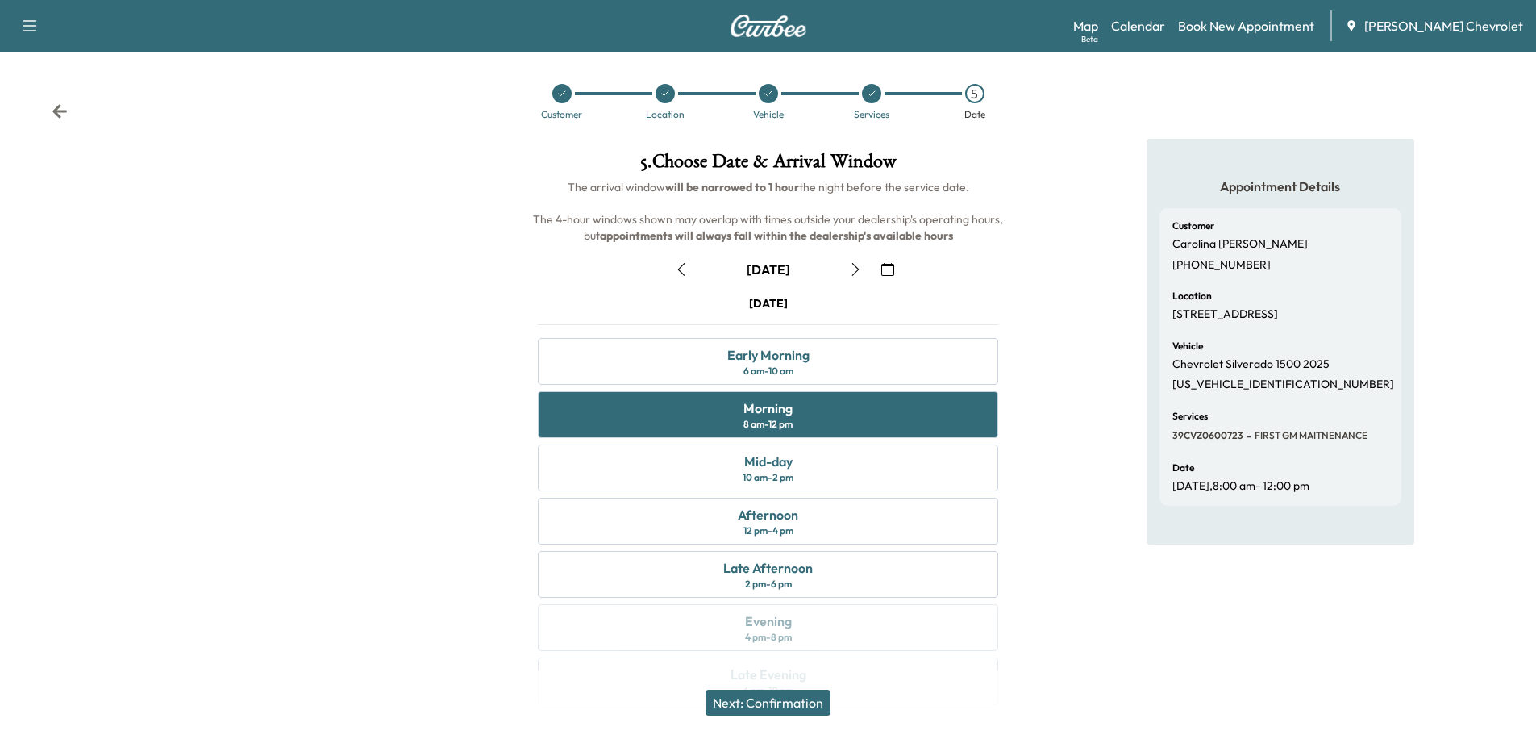
click at [762, 678] on div "Next: Confirmation" at bounding box center [768, 702] width 1536 height 65
click at [765, 697] on button "Next: Confirmation" at bounding box center [768, 703] width 125 height 26
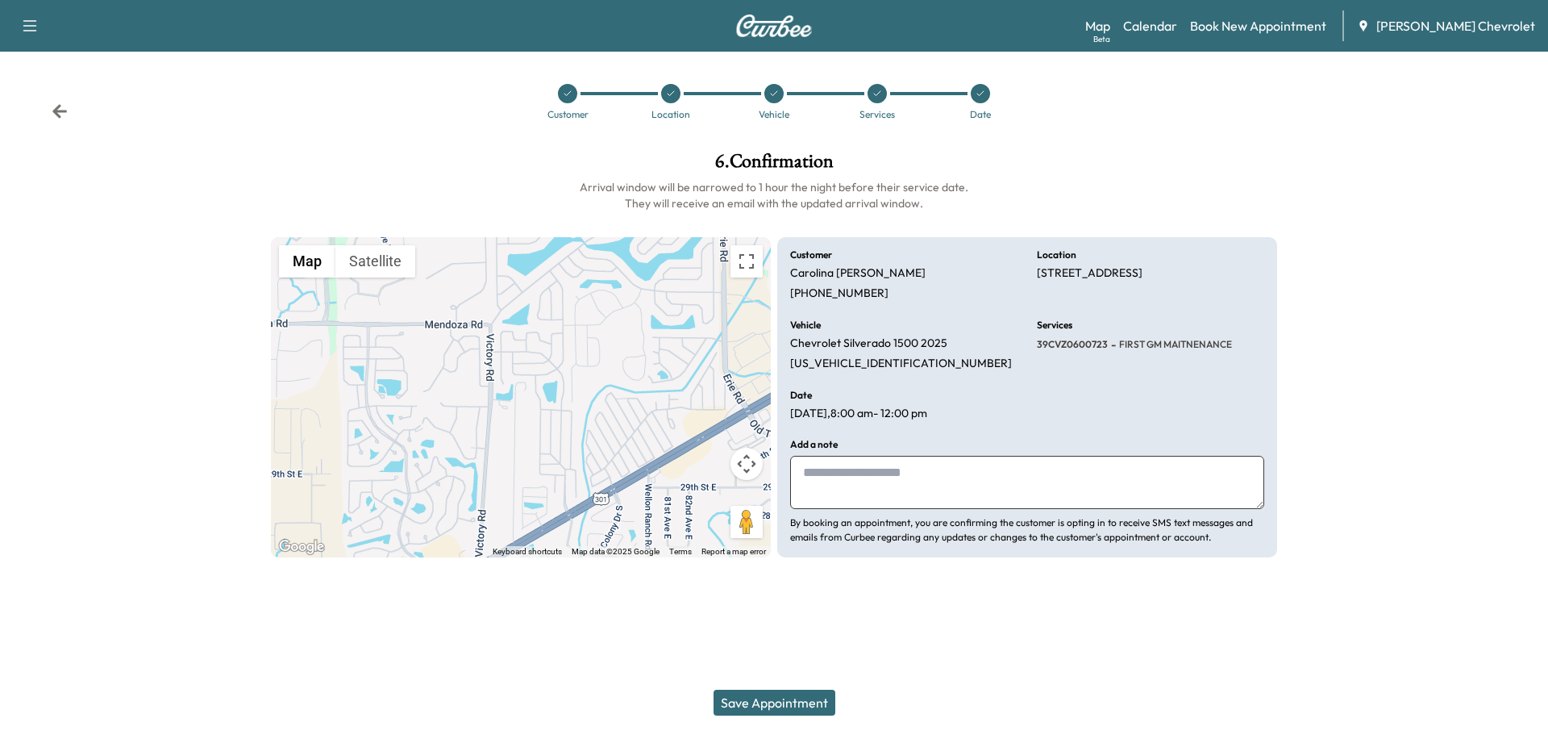
click at [891, 460] on textarea at bounding box center [1027, 482] width 474 height 53
click at [844, 471] on textarea at bounding box center [1027, 482] width 474 height 53
type textarea "**********"
click at [802, 699] on button "Save Appointment" at bounding box center [775, 703] width 122 height 26
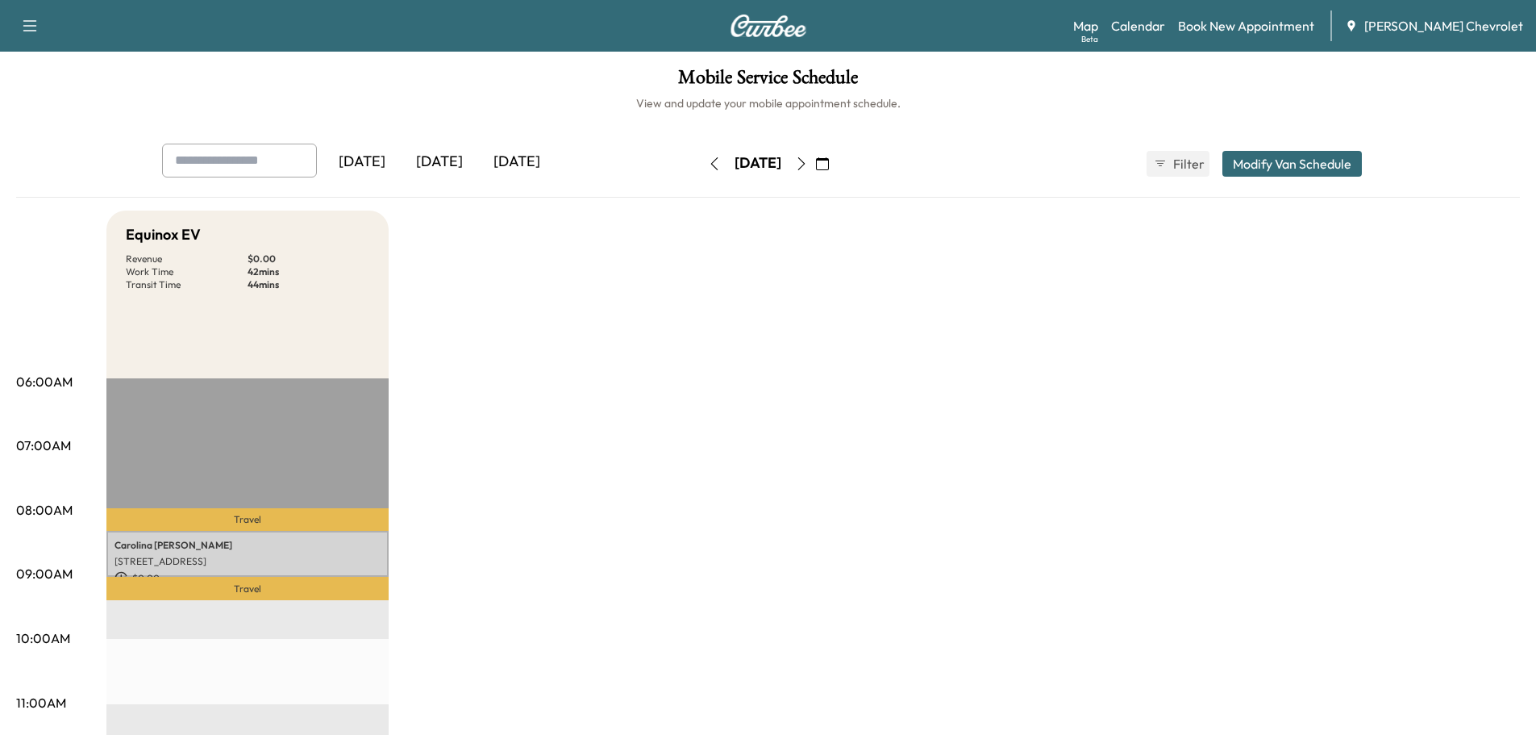
drag, startPoint x: 634, startPoint y: 471, endPoint x: 415, endPoint y: 610, distance: 258.9
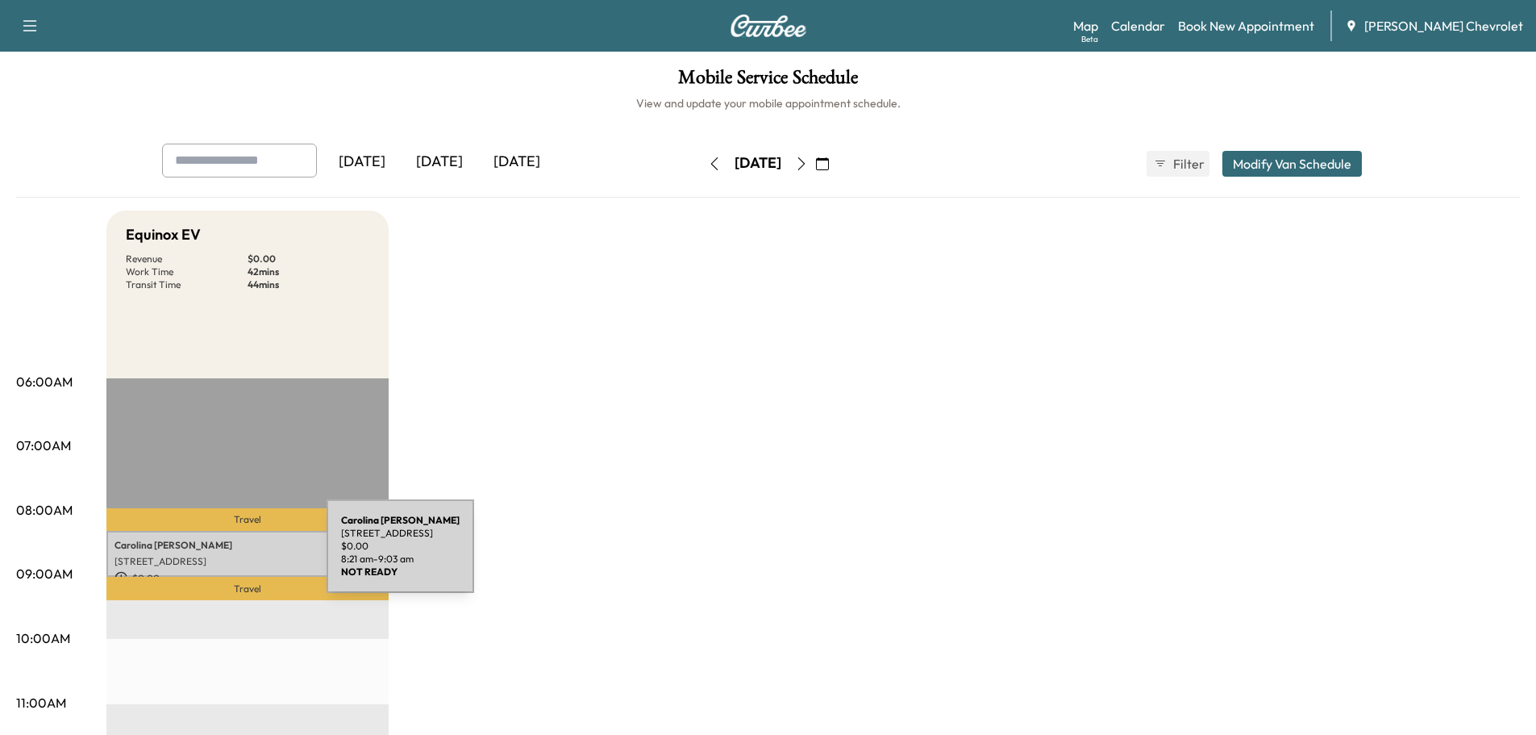
click at [206, 556] on p "[STREET_ADDRESS]" at bounding box center [248, 561] width 266 height 13
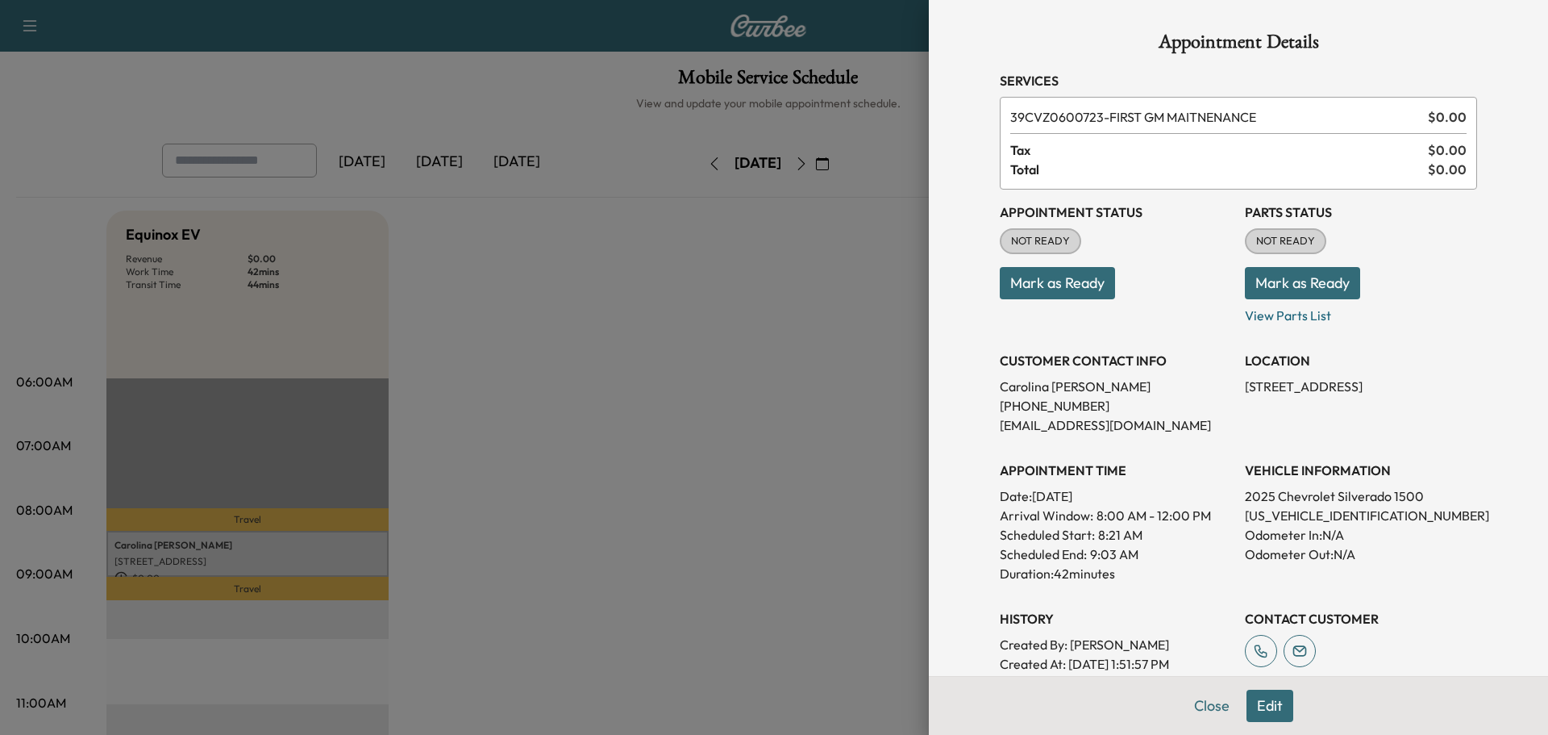
click at [712, 564] on div at bounding box center [774, 367] width 1548 height 735
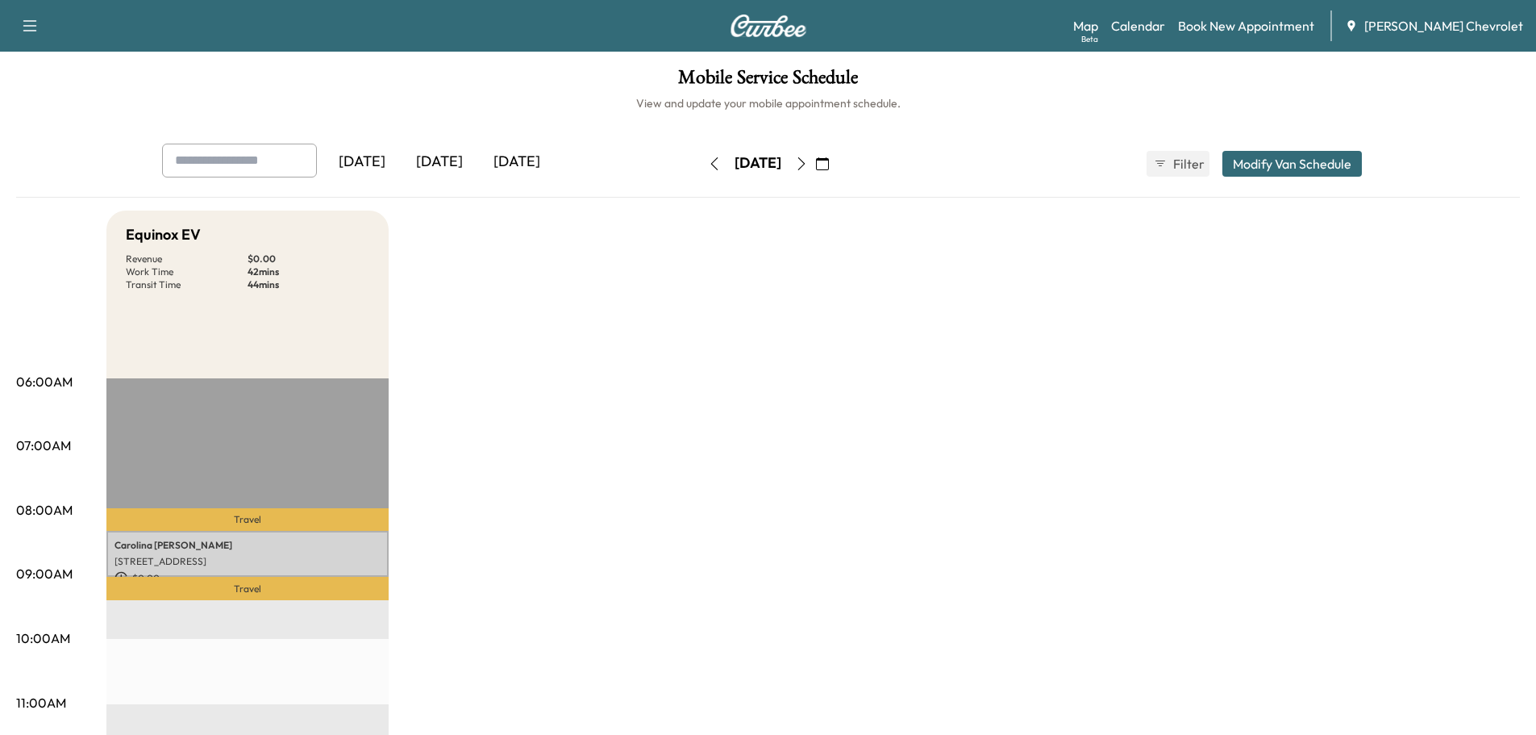
click at [171, 572] on p "$ 0.00" at bounding box center [248, 578] width 266 height 15
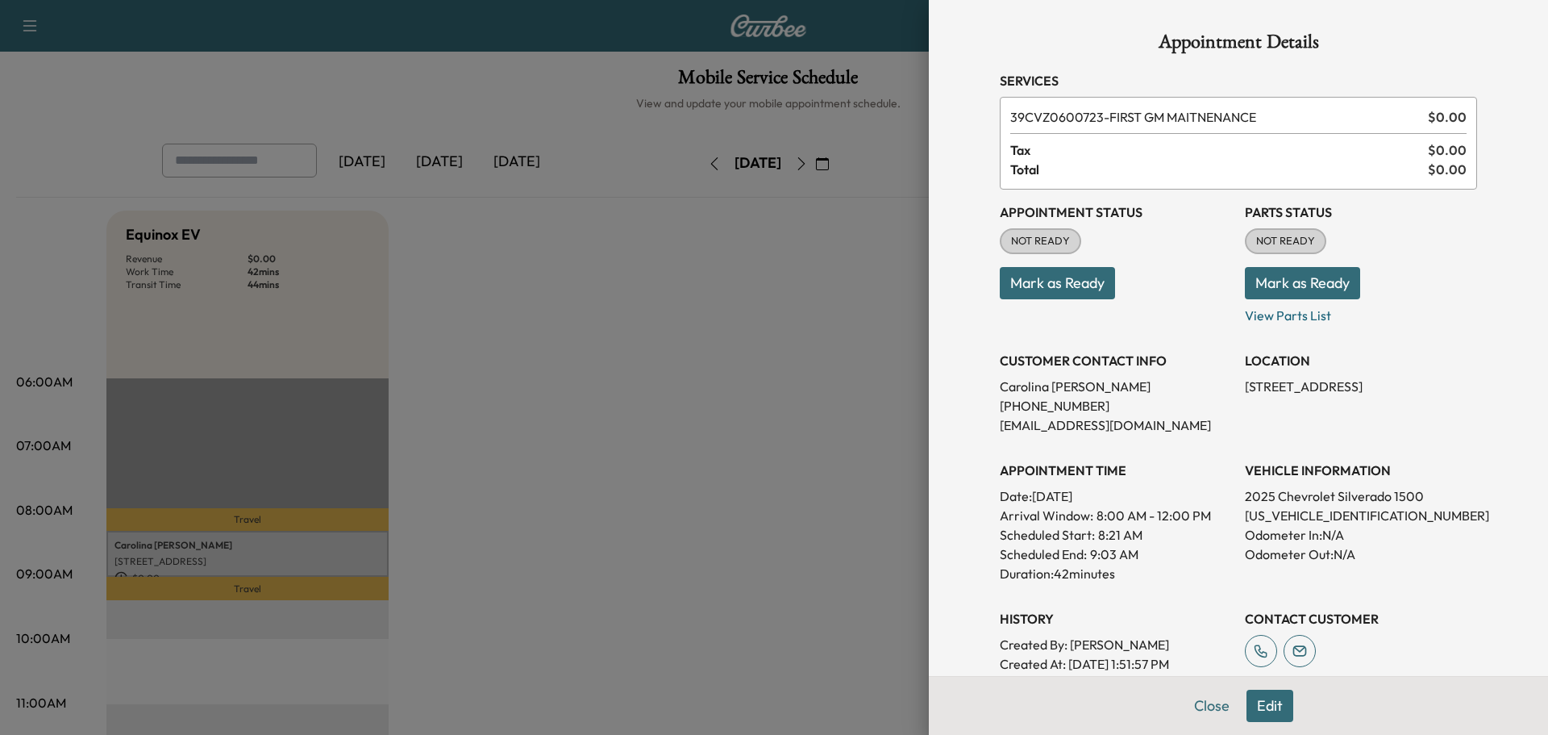
click at [669, 376] on div at bounding box center [774, 367] width 1548 height 735
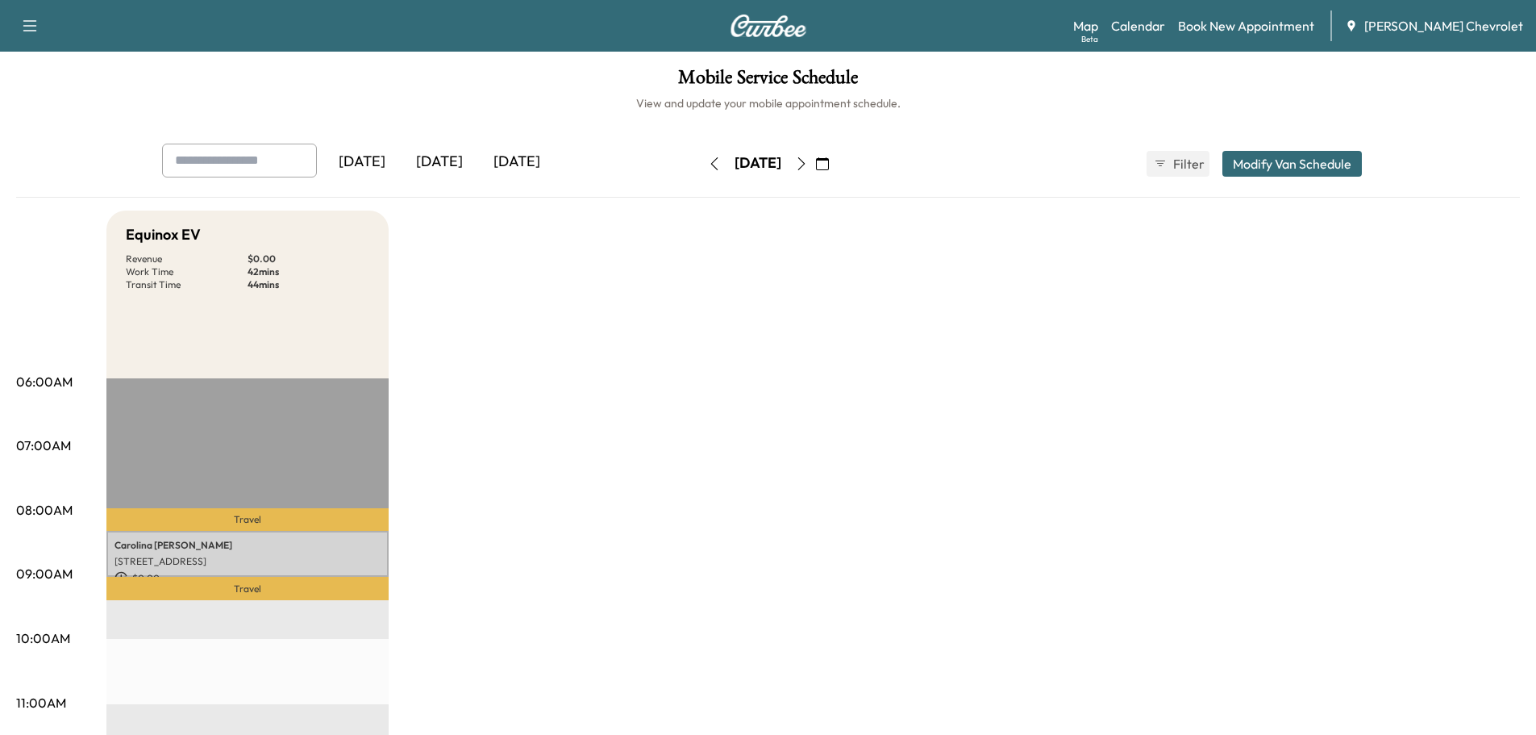
click at [701, 165] on div "[DATE]" at bounding box center [758, 164] width 115 height 26
click at [701, 170] on button "button" at bounding box center [714, 164] width 27 height 26
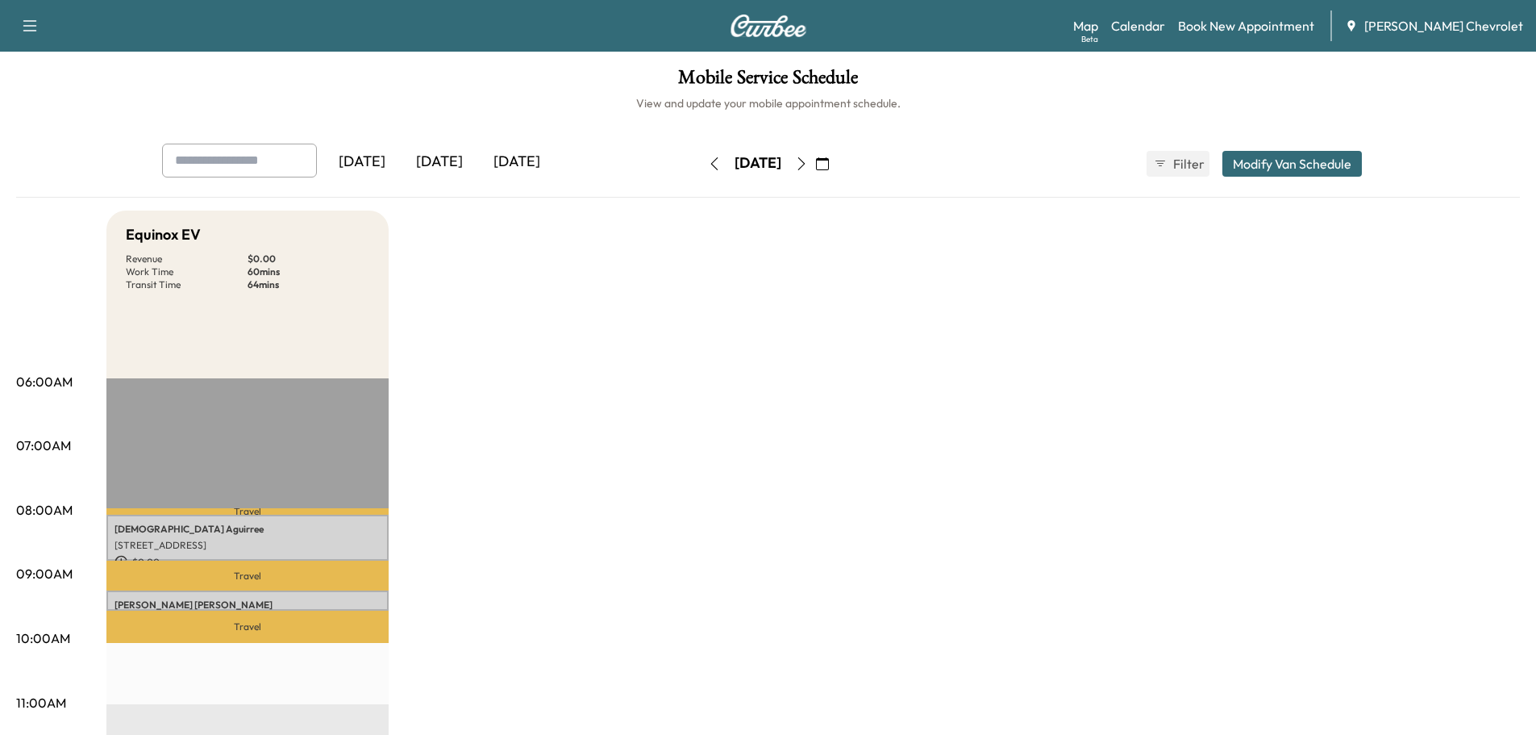
click at [701, 174] on button "button" at bounding box center [714, 164] width 27 height 26
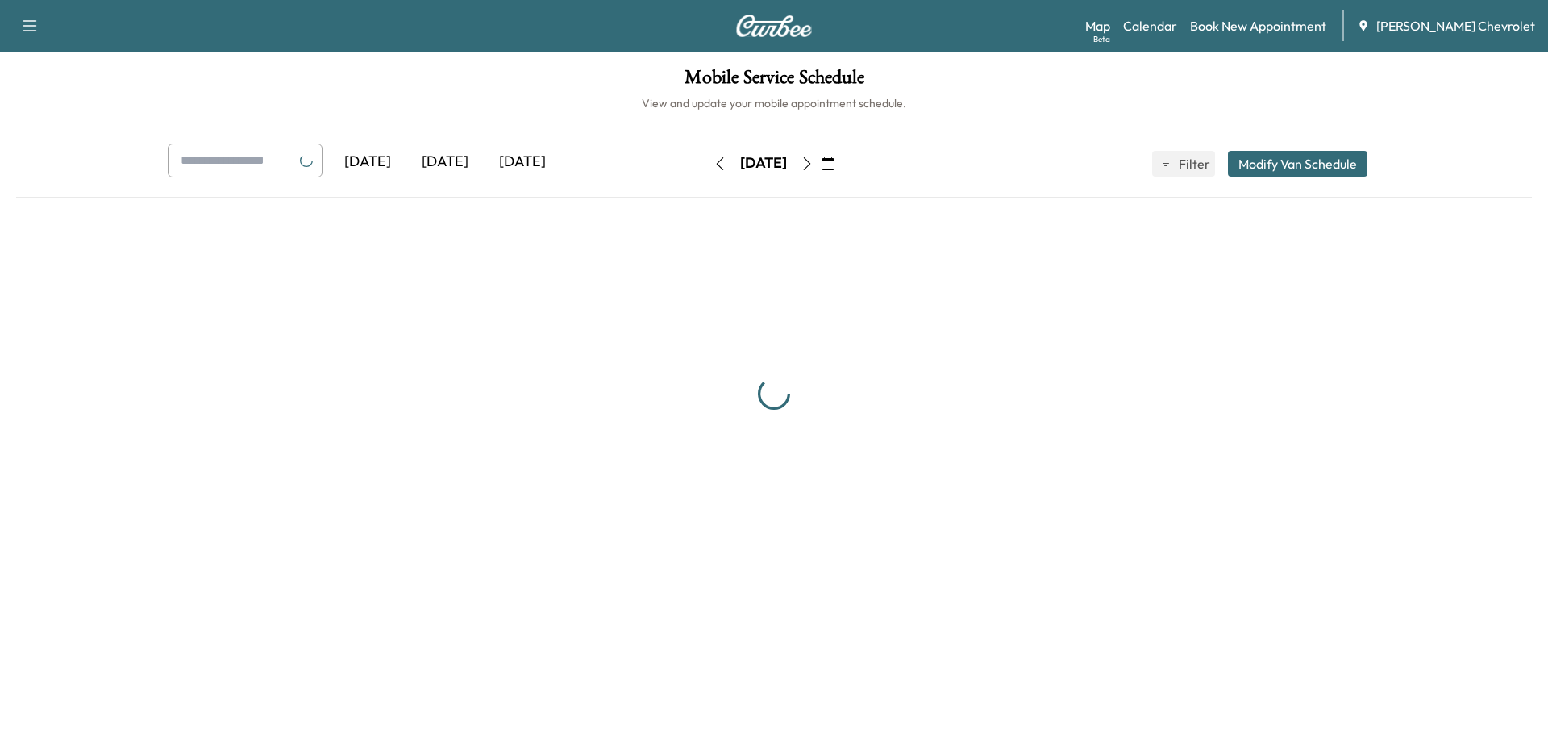
click at [706, 173] on button "button" at bounding box center [719, 164] width 27 height 26
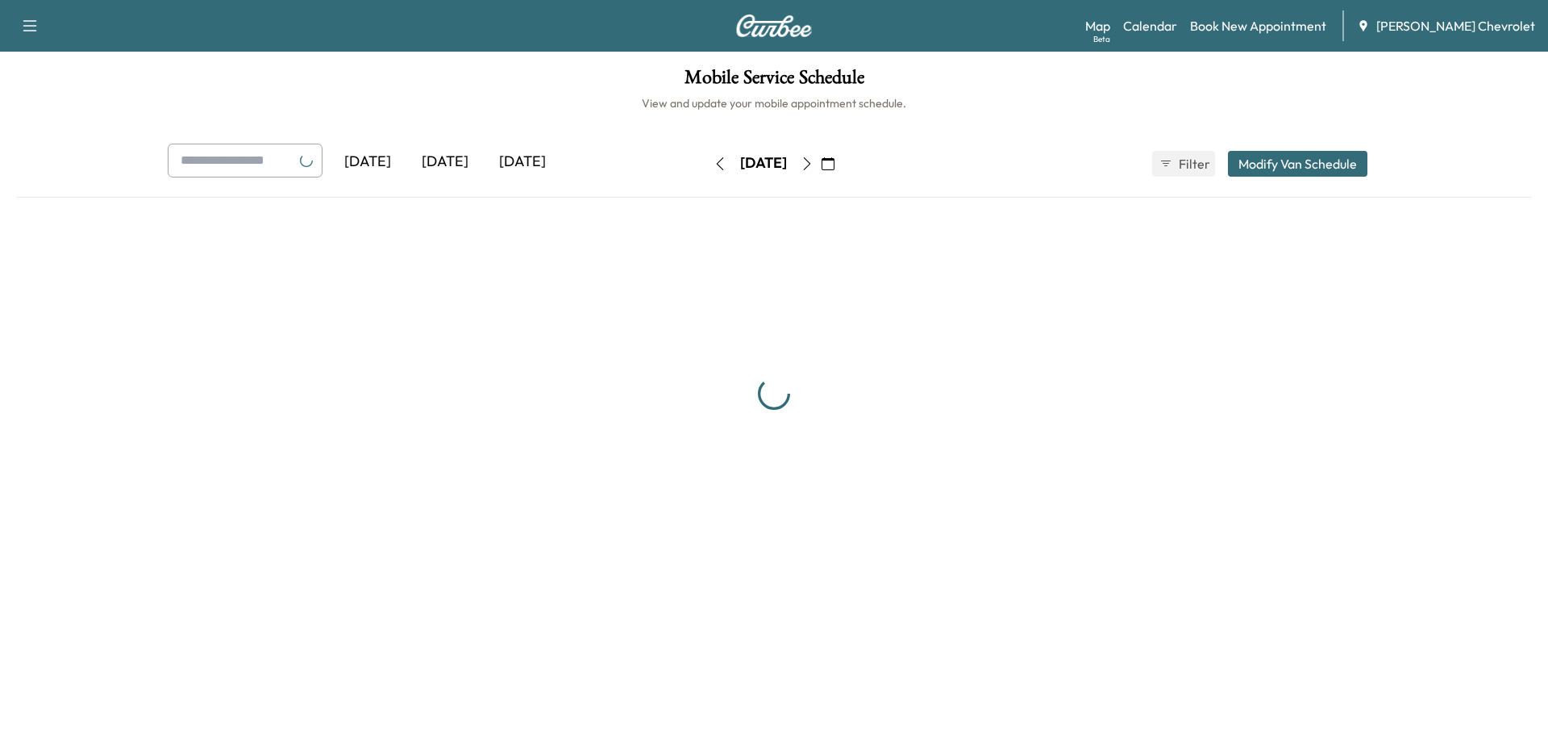
click at [706, 172] on button "button" at bounding box center [719, 164] width 27 height 26
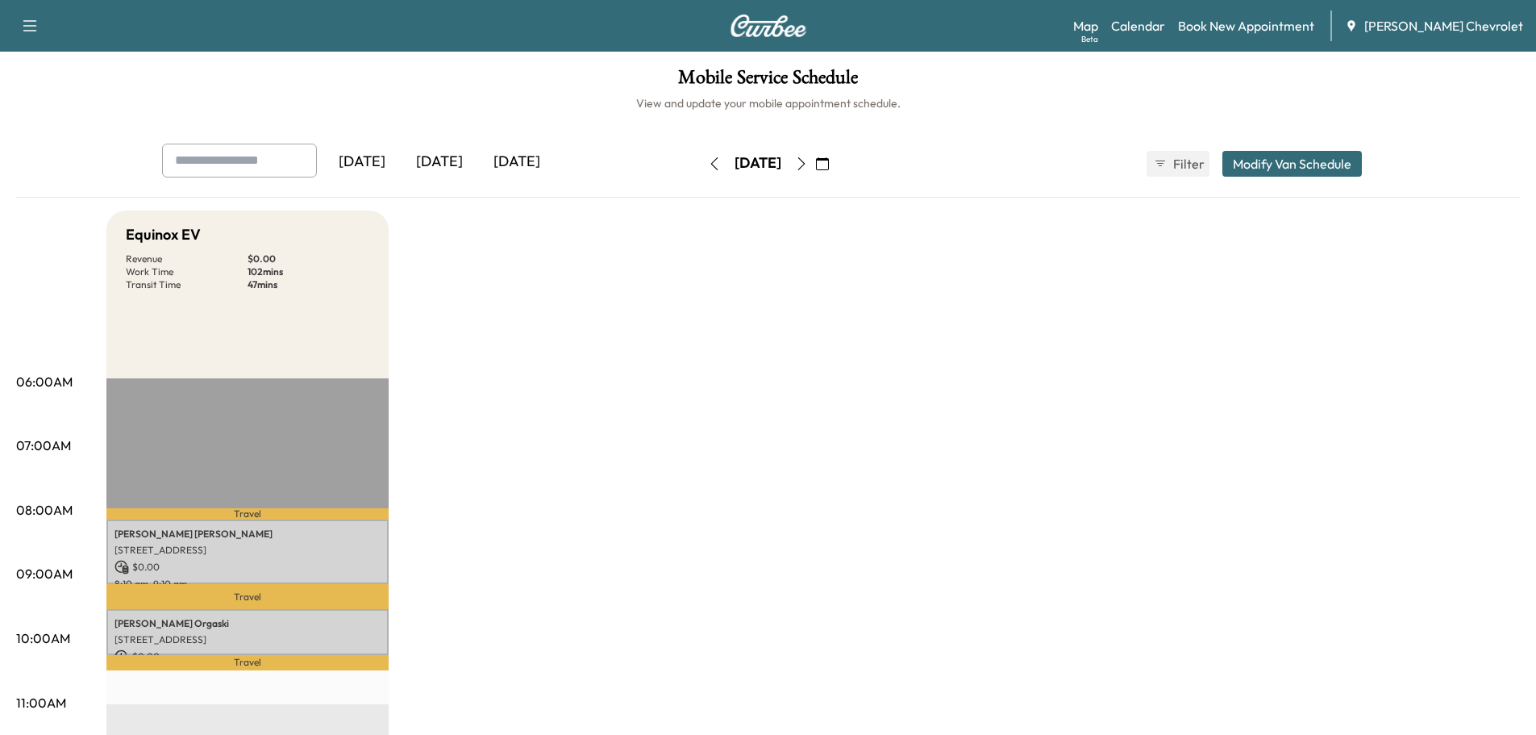
click at [708, 159] on icon "button" at bounding box center [714, 163] width 13 height 13
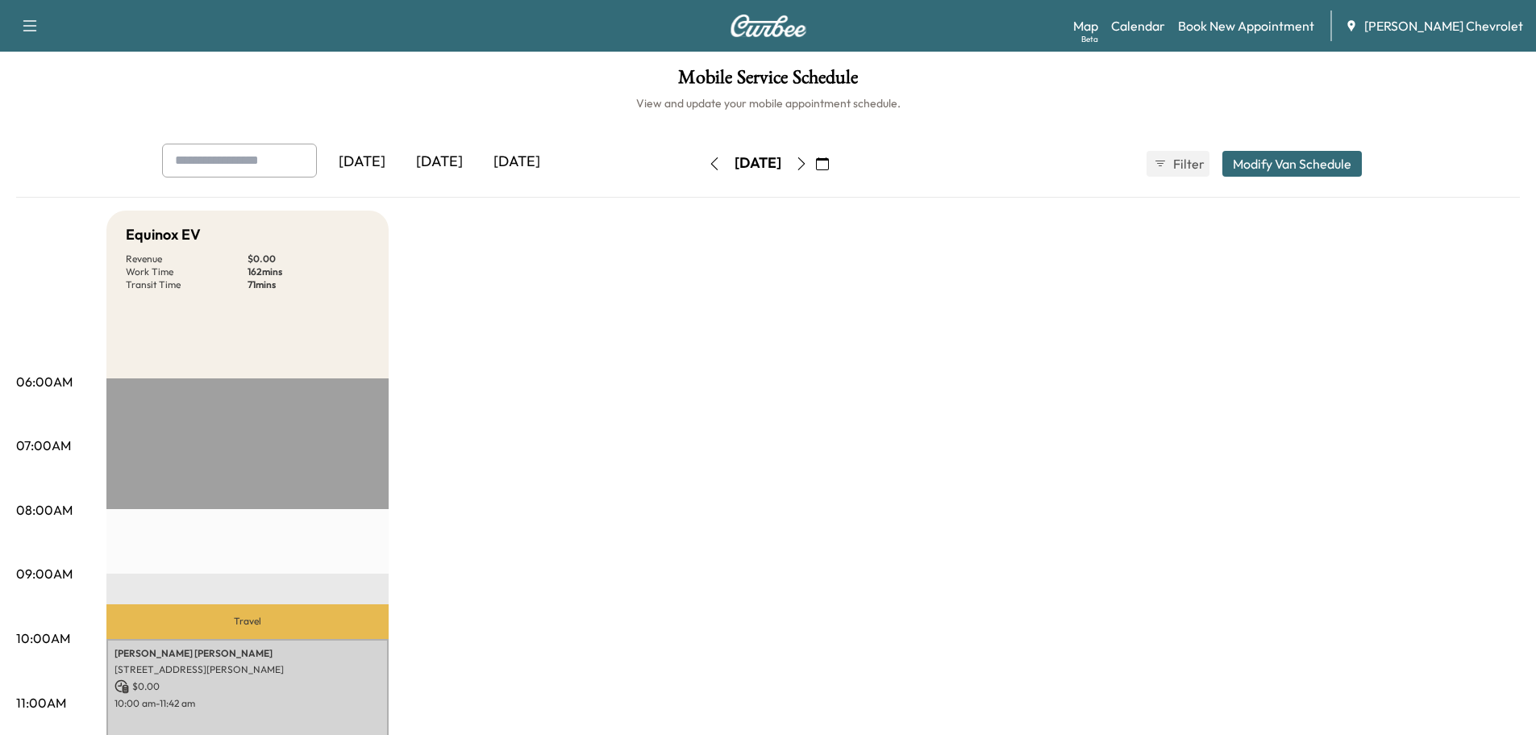
click at [815, 167] on div "[DATE]" at bounding box center [758, 164] width 115 height 26
click at [815, 161] on button "button" at bounding box center [801, 164] width 27 height 26
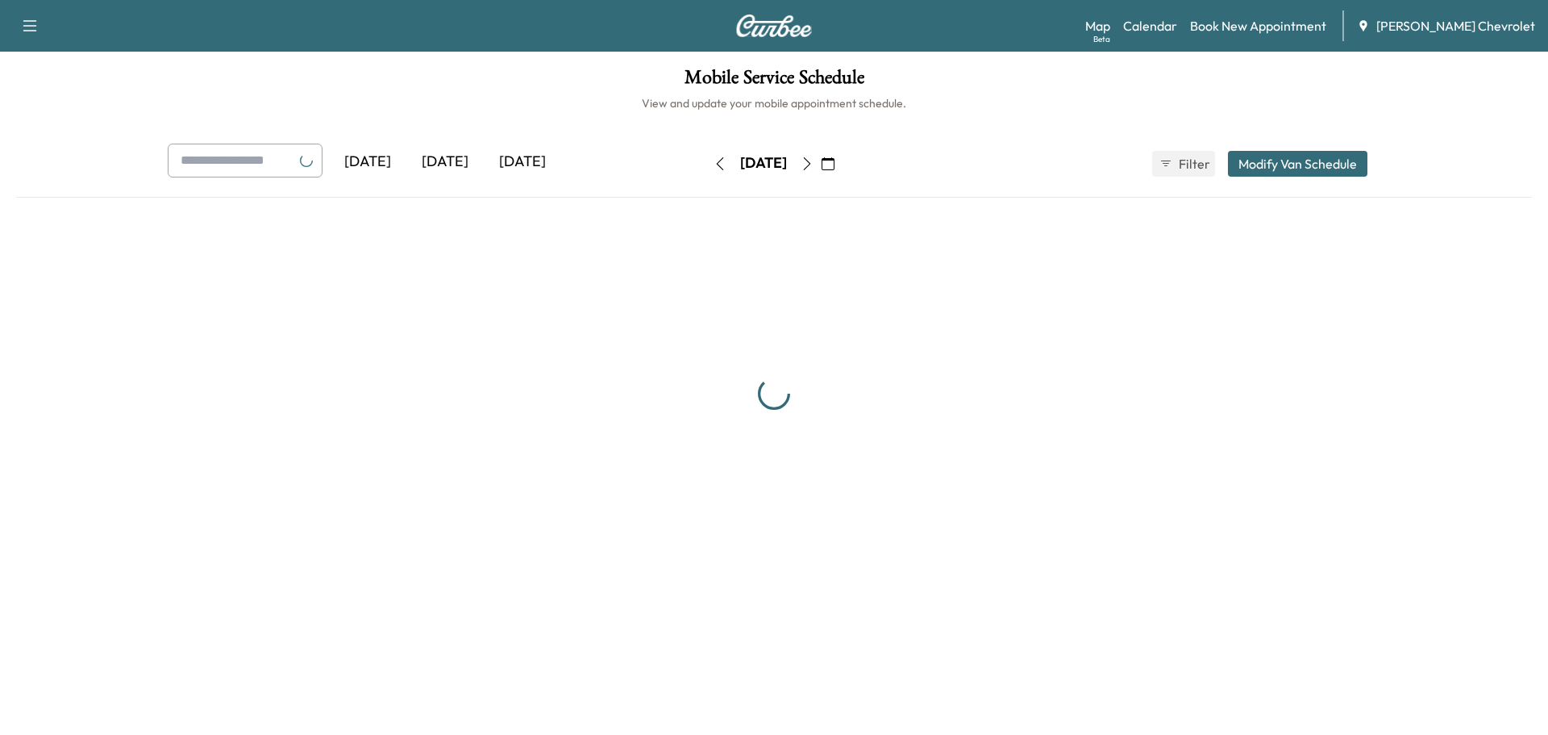
click at [821, 161] on button "button" at bounding box center [807, 164] width 27 height 26
click at [787, 161] on div "[DATE]" at bounding box center [763, 163] width 47 height 20
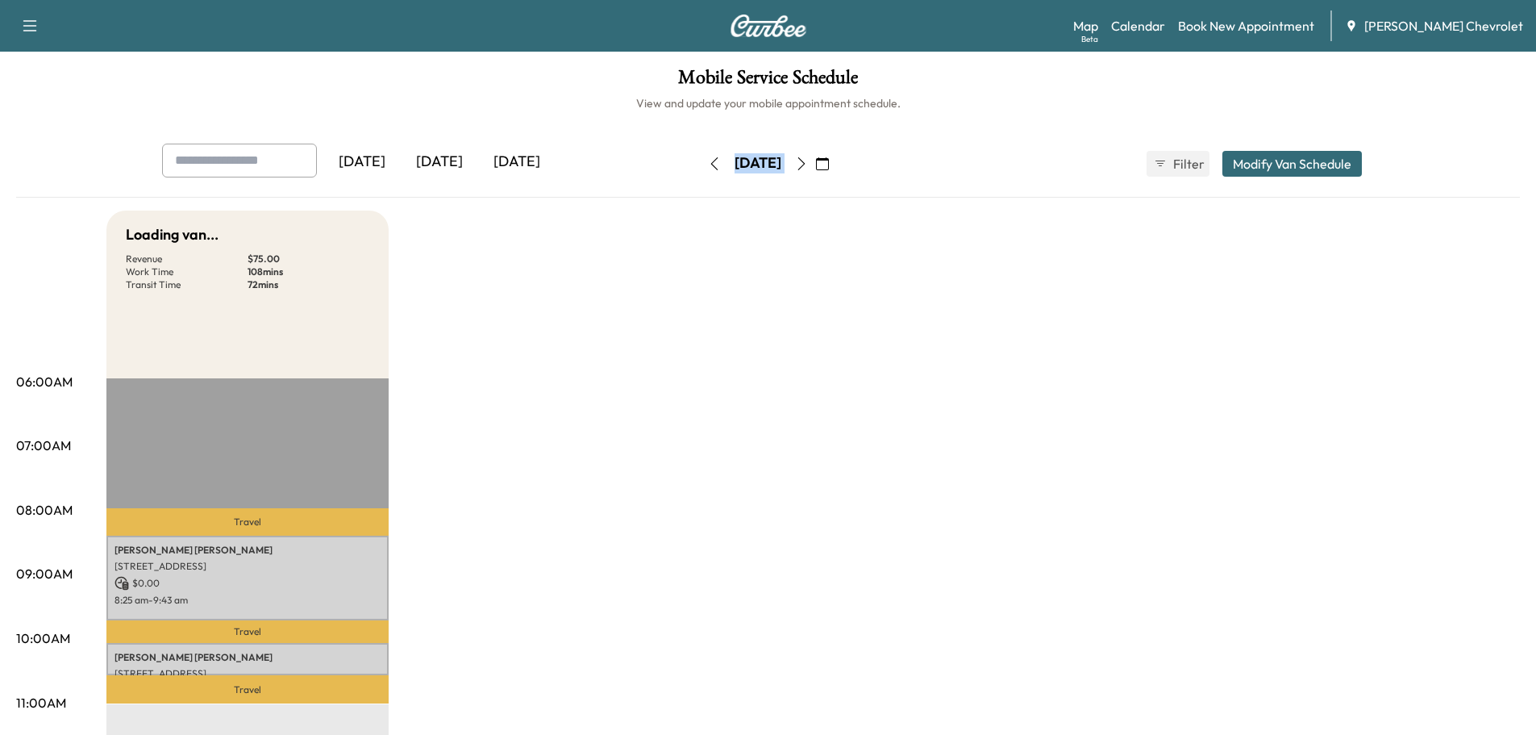
click at [815, 161] on div "[DATE]" at bounding box center [758, 164] width 115 height 26
click at [781, 165] on div "[DATE]" at bounding box center [758, 163] width 47 height 20
click at [815, 164] on button "button" at bounding box center [801, 164] width 27 height 26
